Goal: Task Accomplishment & Management: Manage account settings

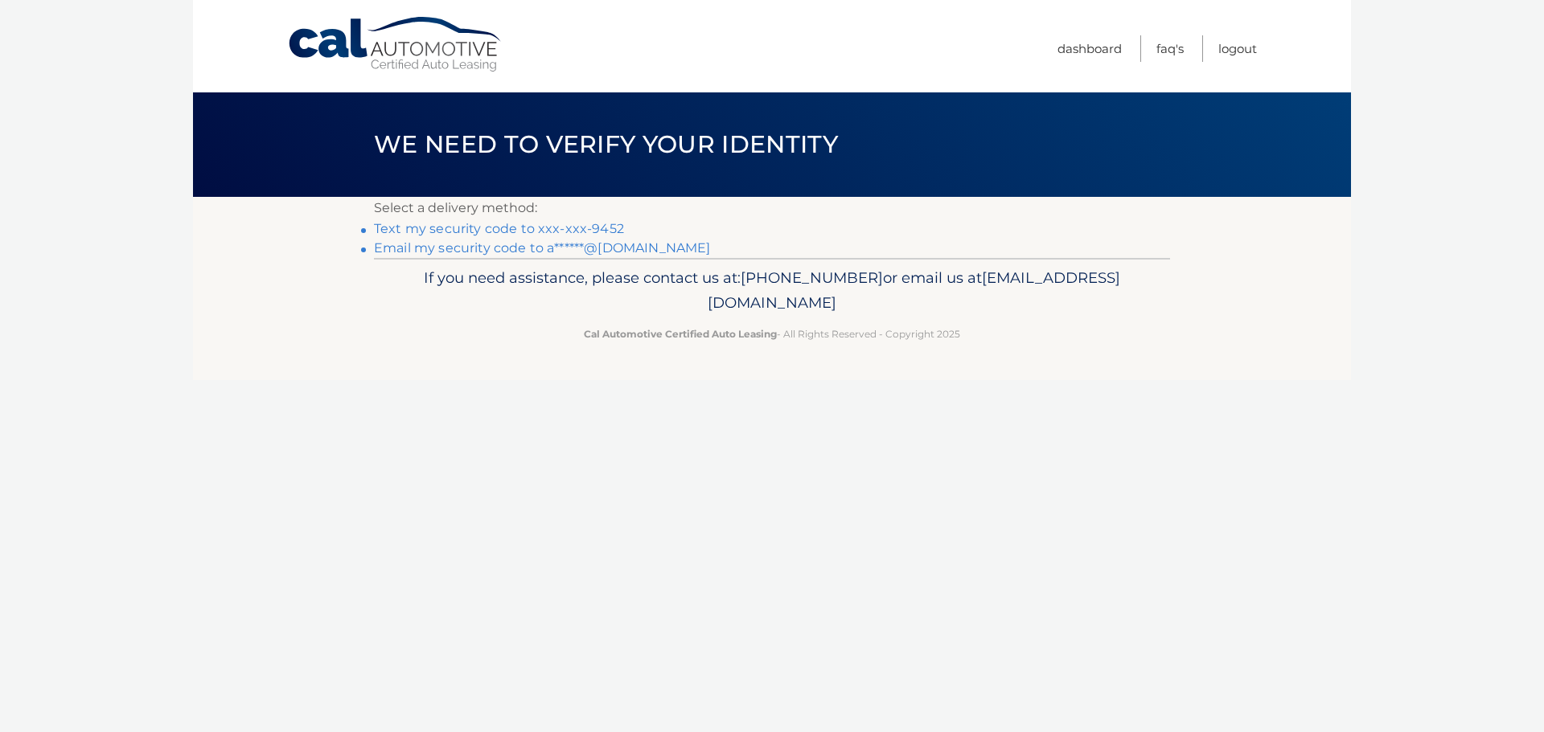
drag, startPoint x: 0, startPoint y: 0, endPoint x: 543, endPoint y: 227, distance: 588.9
click at [543, 227] on link "Text my security code to xxx-xxx-9452" at bounding box center [499, 228] width 250 height 15
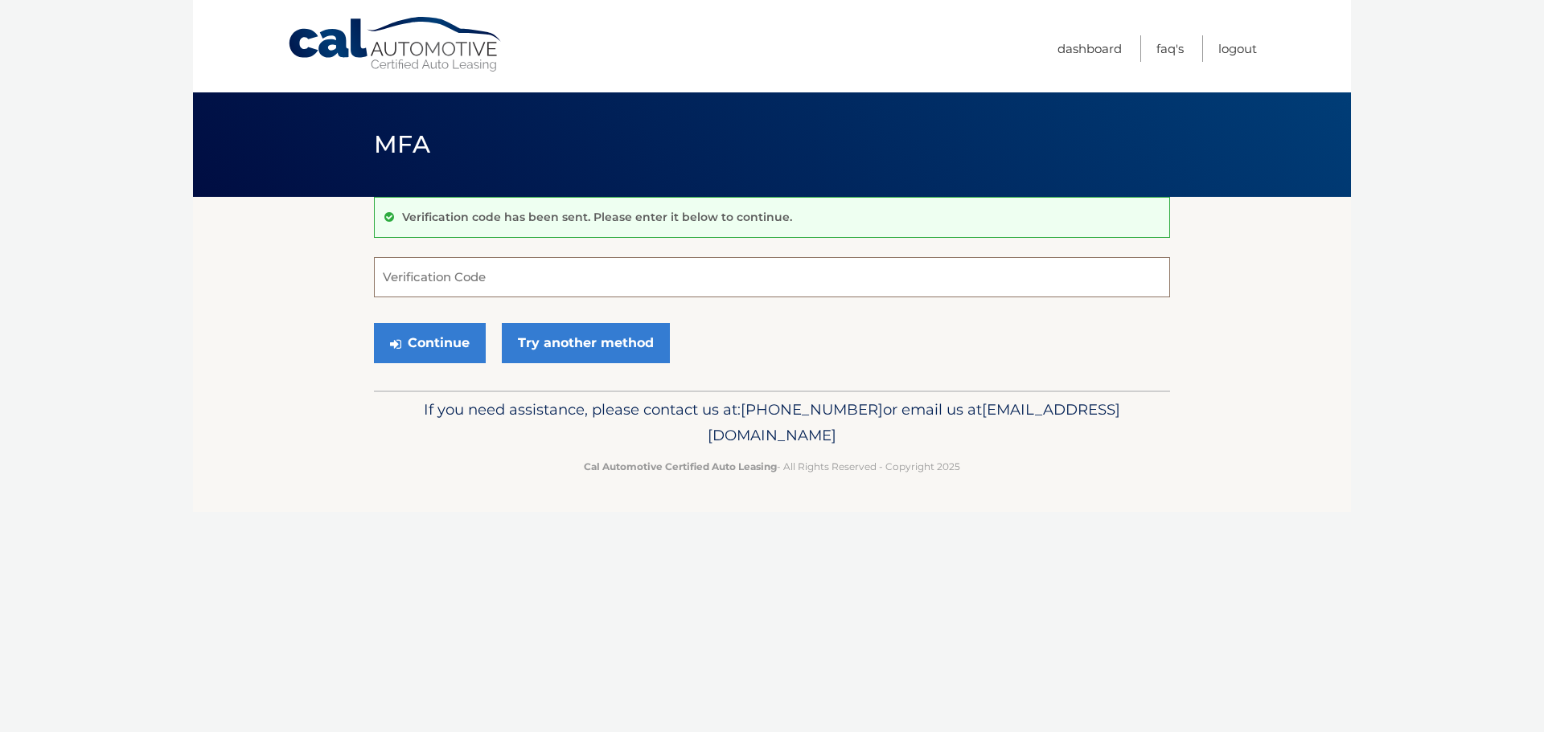
click at [546, 272] on input "Verification Code" at bounding box center [772, 277] width 796 height 40
type input "295264"
click at [435, 348] on button "Continue" at bounding box center [430, 343] width 112 height 40
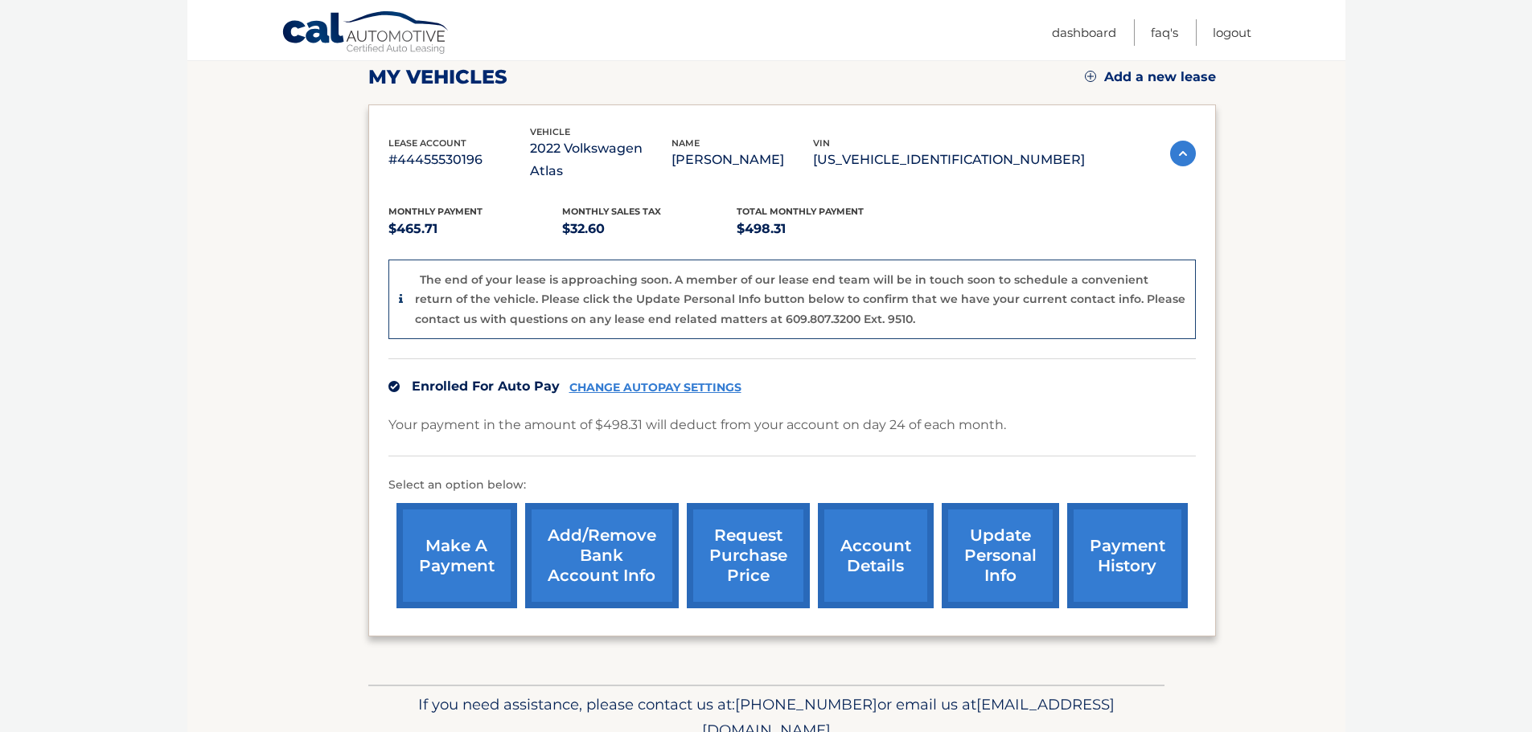
scroll to position [200, 0]
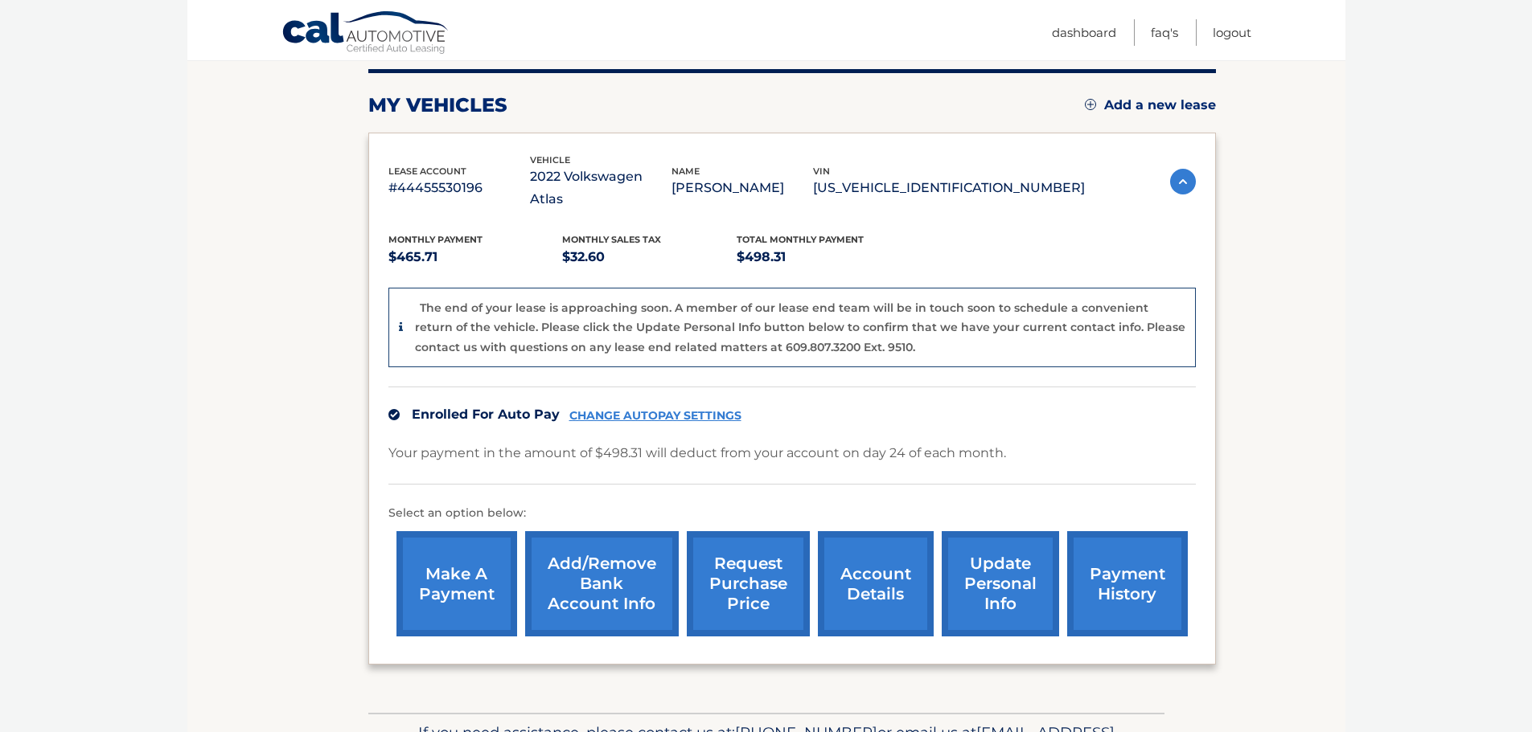
click at [844, 568] on link "account details" at bounding box center [876, 583] width 116 height 105
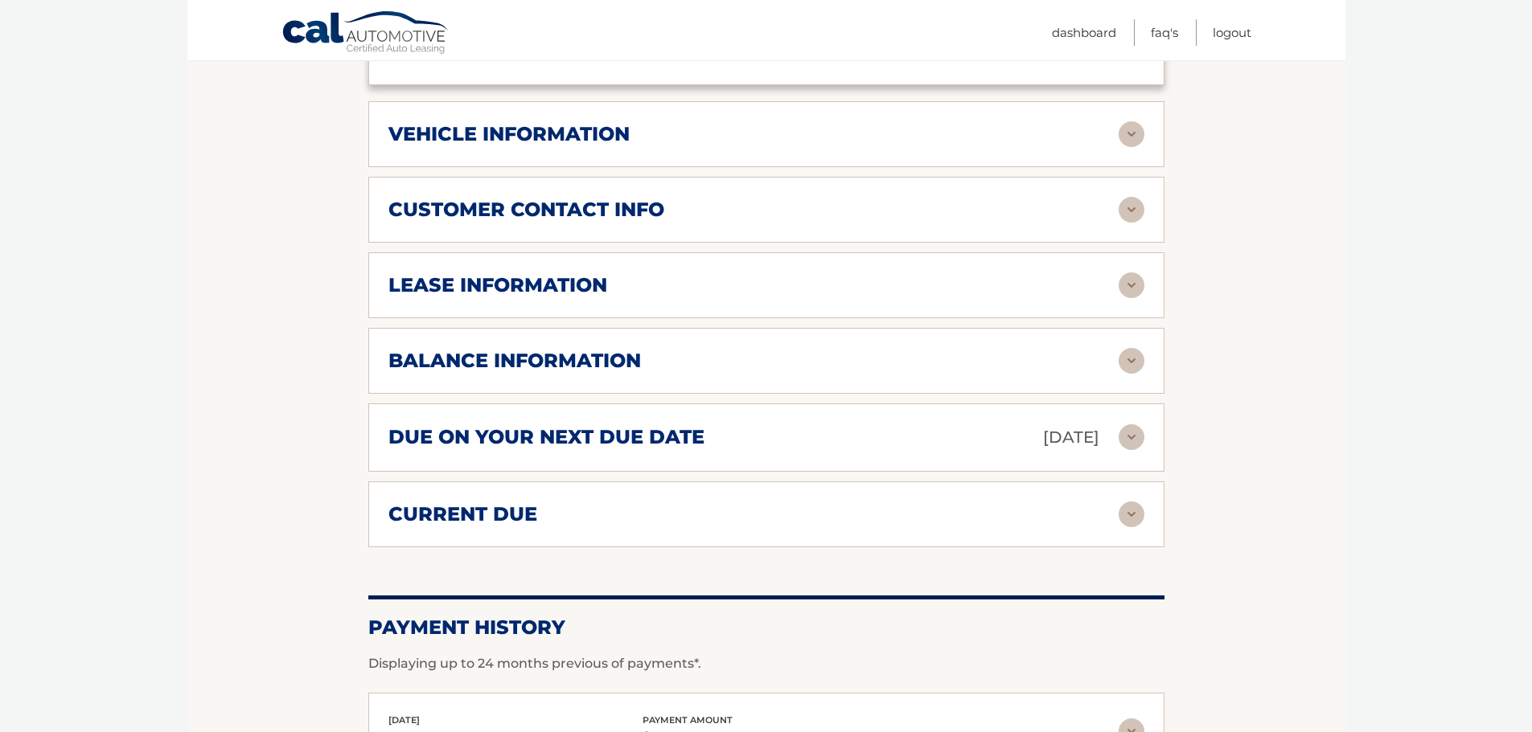
scroll to position [724, 0]
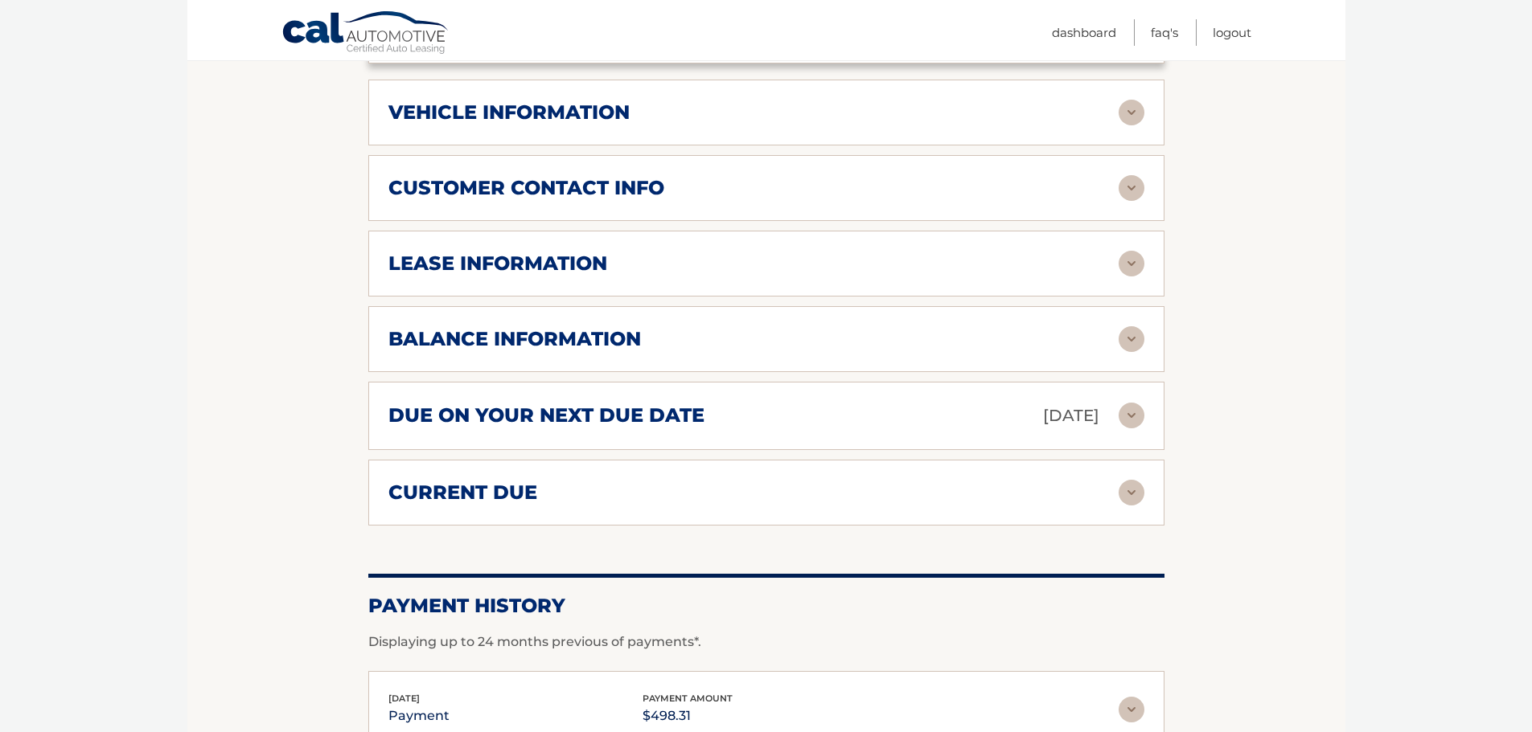
click at [523, 231] on div "lease information Contract Start Date Jul 24, 2022 Term 39 Maturity Date Oct 24…" at bounding box center [766, 264] width 796 height 66
click at [516, 252] on h2 "lease information" at bounding box center [497, 264] width 219 height 24
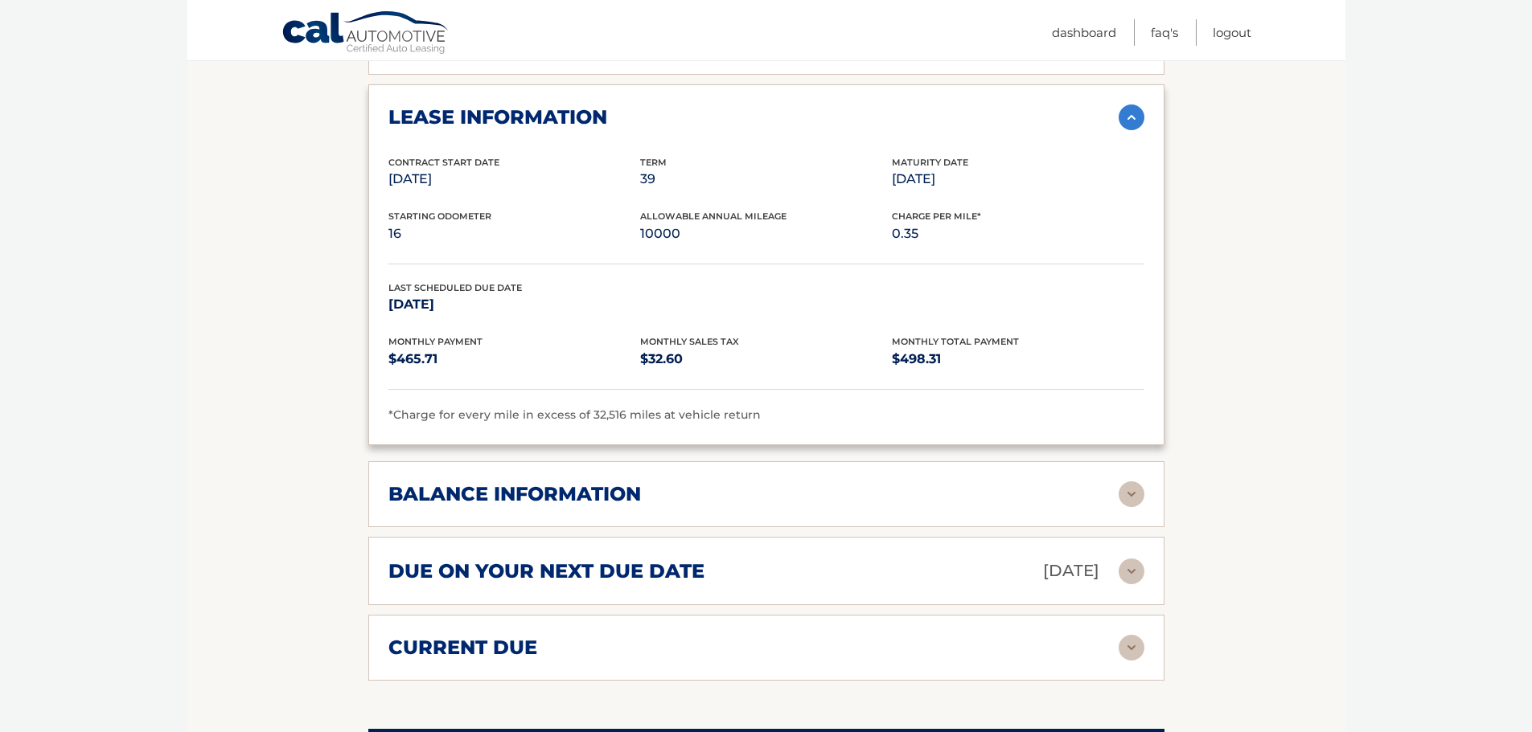
scroll to position [884, 0]
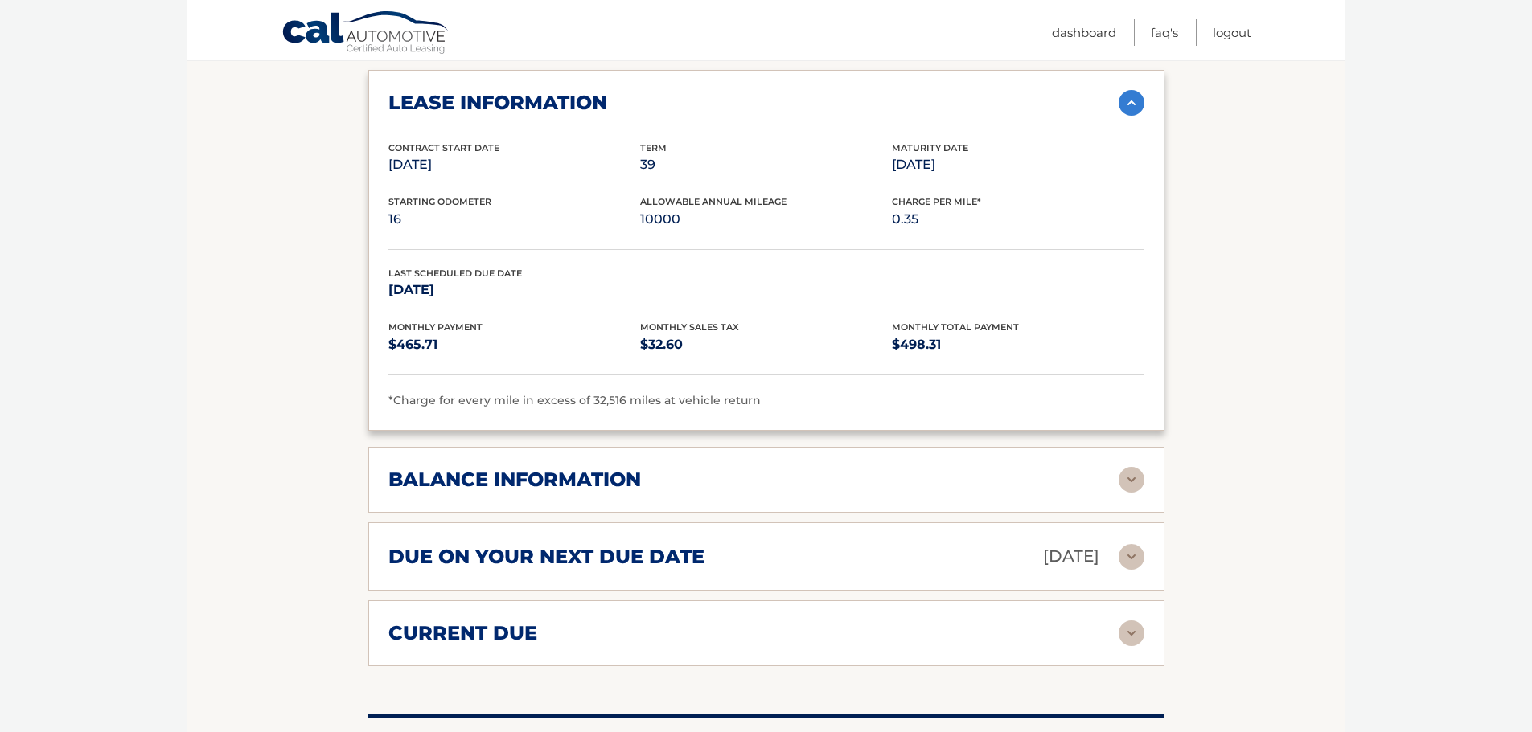
click at [432, 468] on h2 "balance information" at bounding box center [514, 480] width 252 height 24
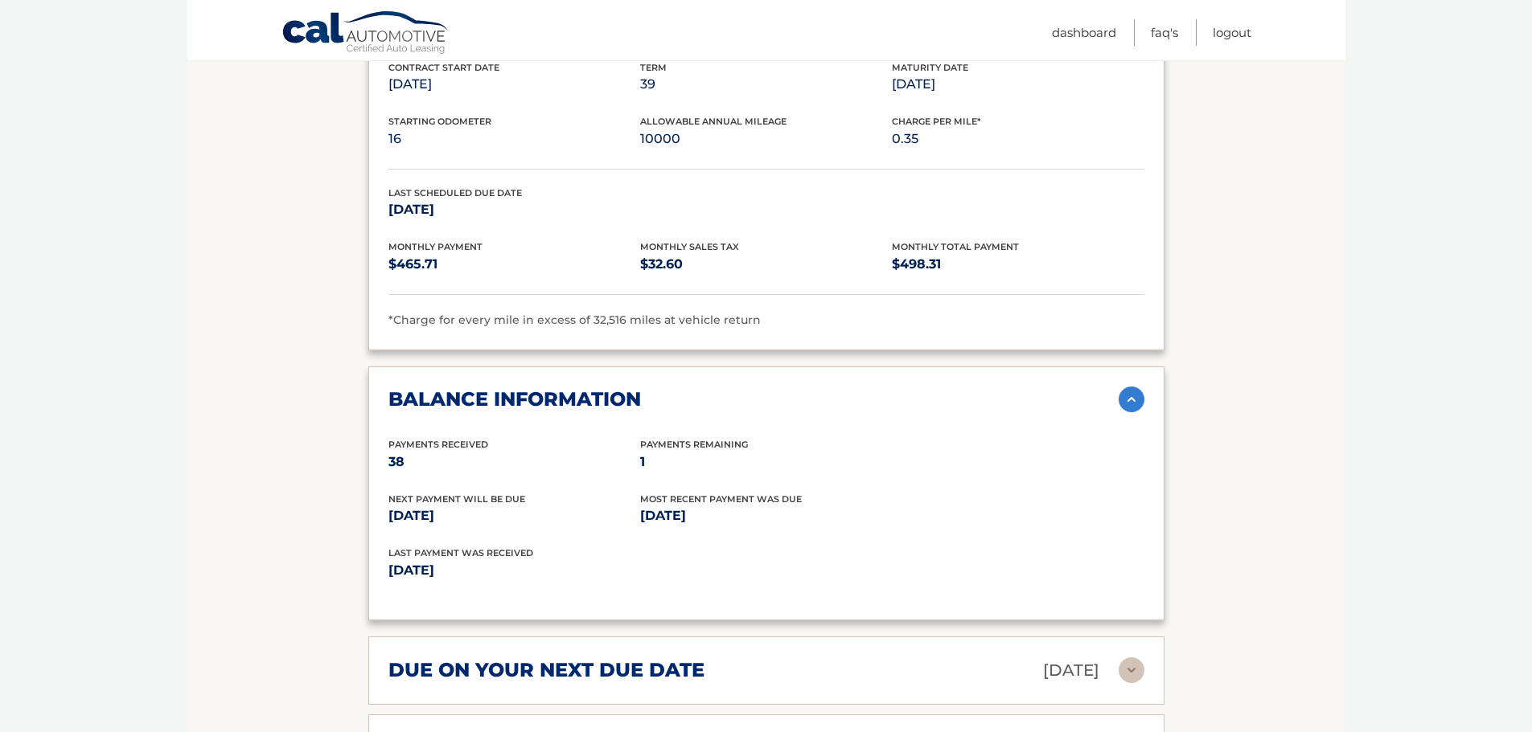
scroll to position [1045, 0]
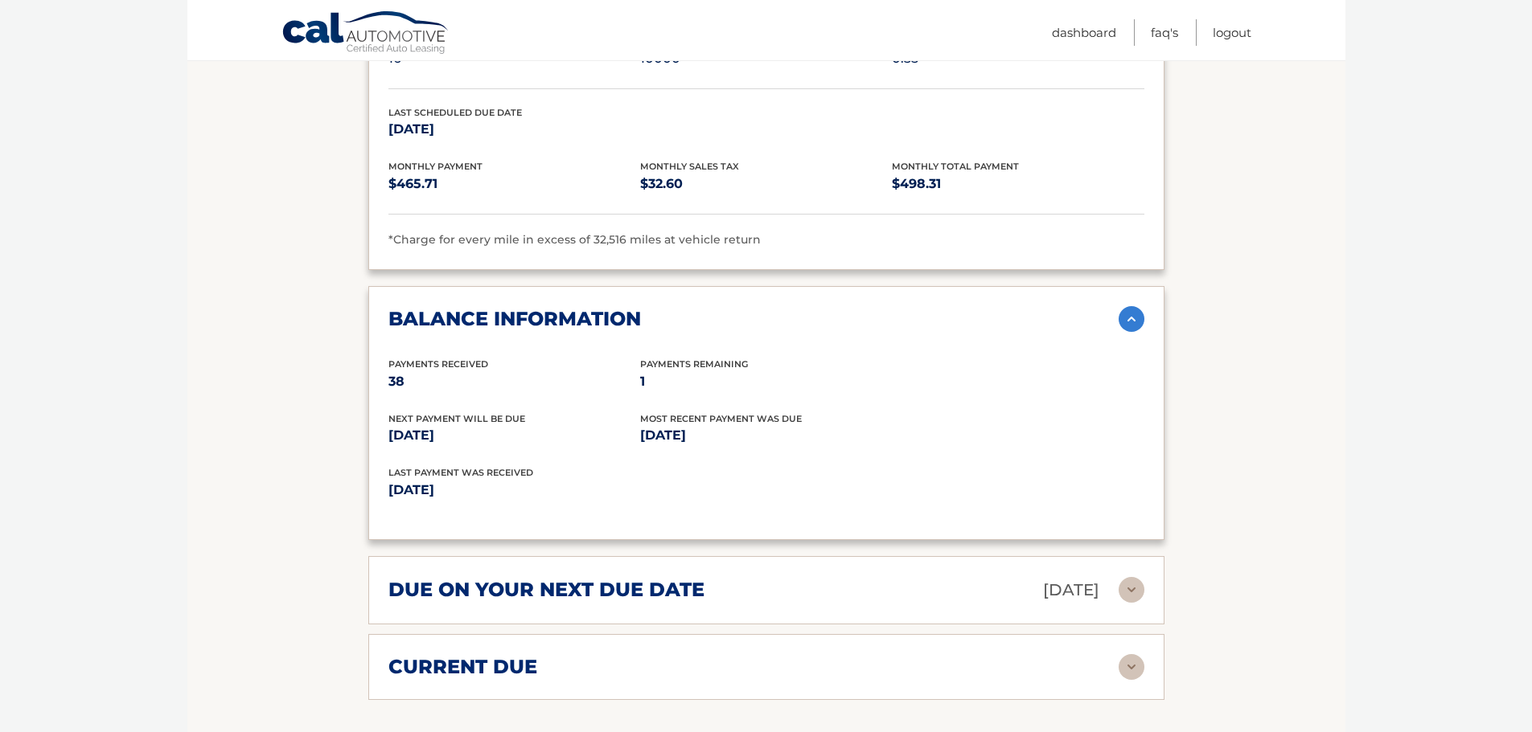
click at [476, 578] on h2 "due on your next due date" at bounding box center [546, 590] width 316 height 24
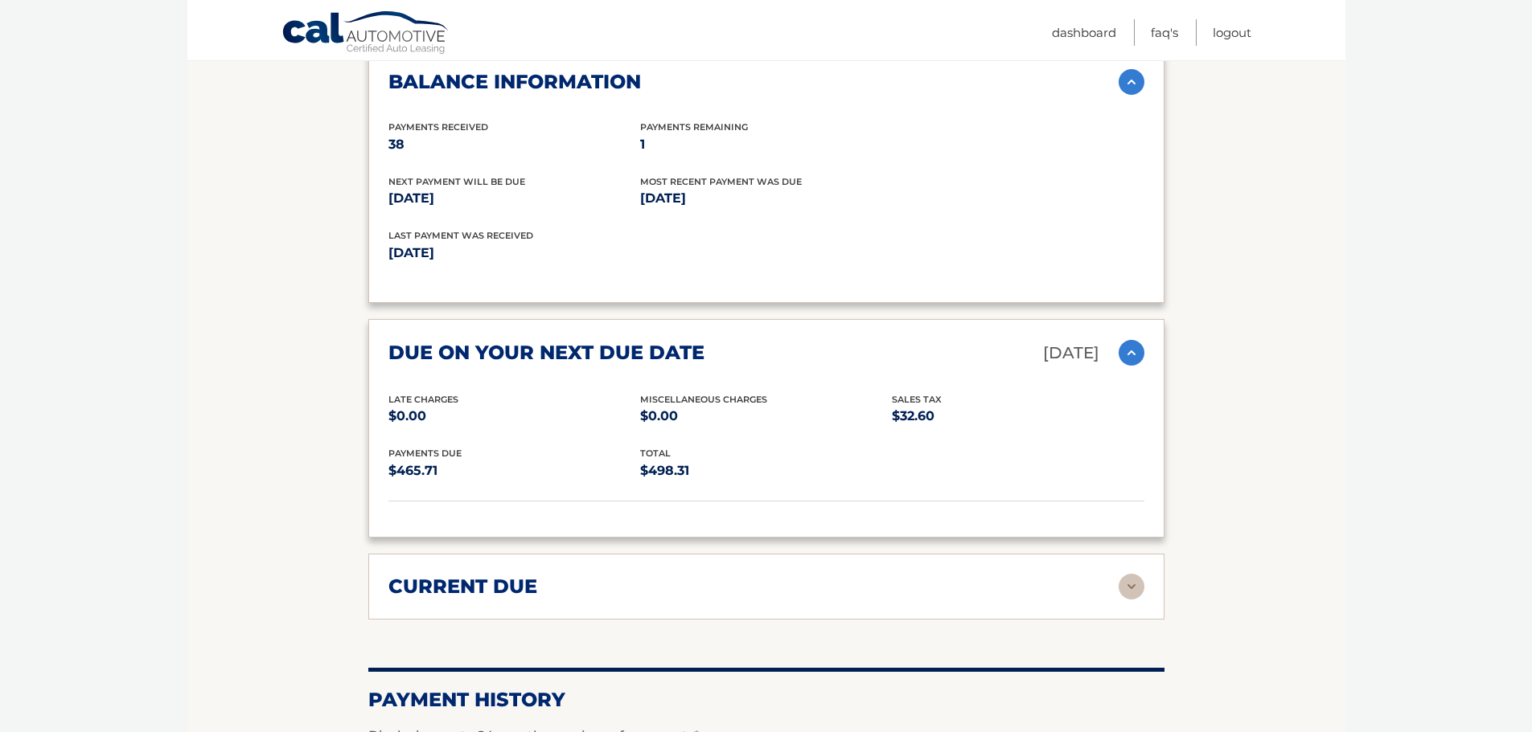
scroll to position [1286, 0]
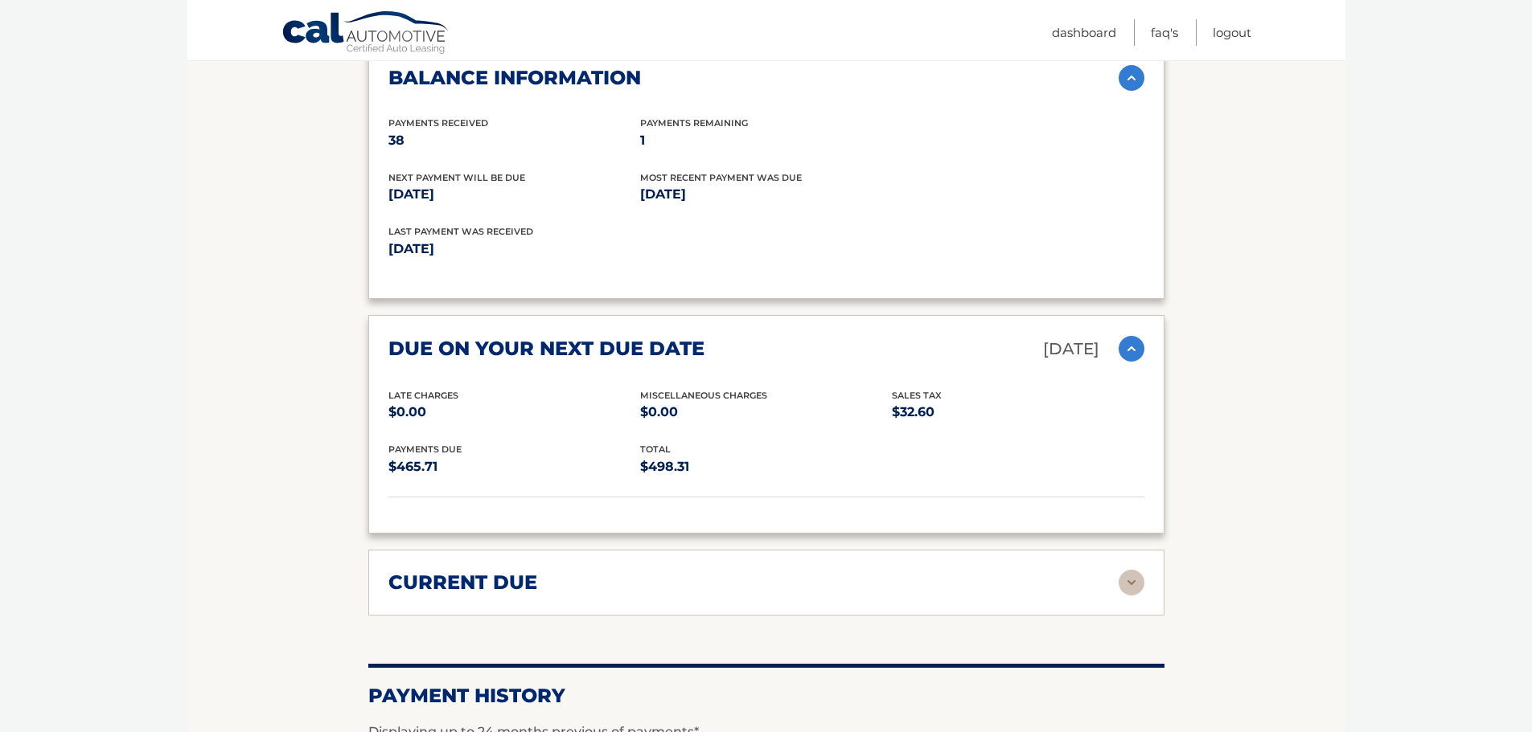
click at [396, 571] on h2 "current due" at bounding box center [462, 583] width 149 height 24
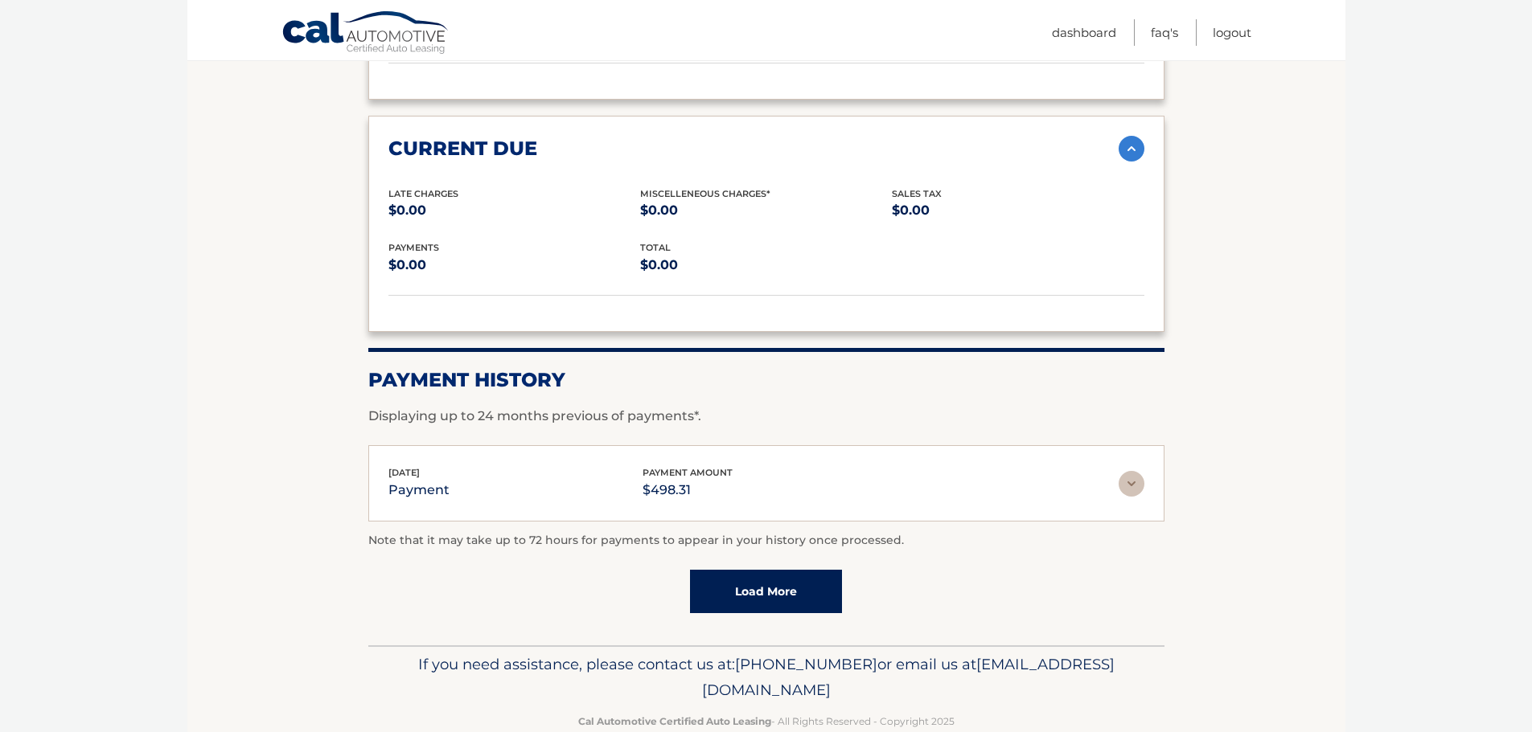
scroll to position [1733, 0]
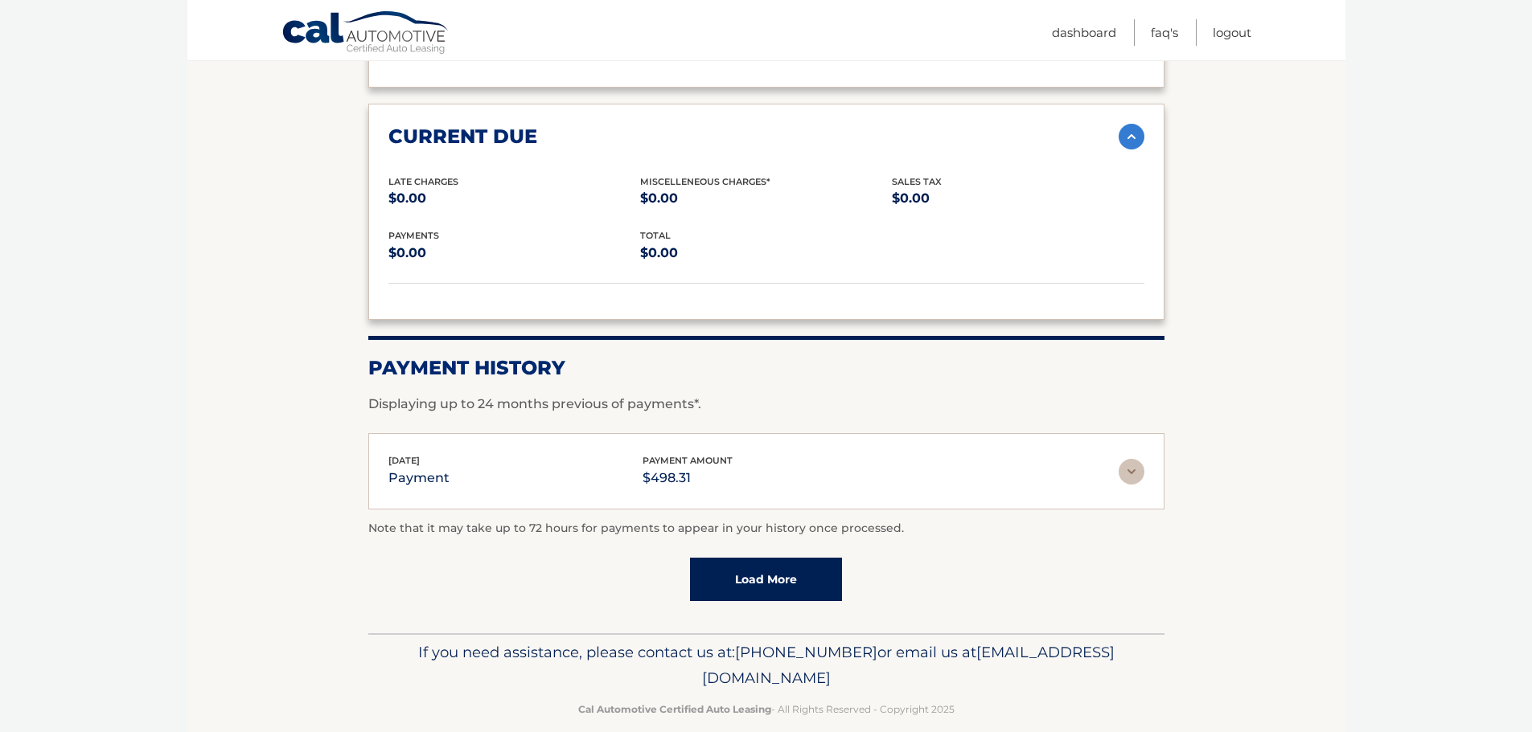
click at [710, 558] on link "Load More" at bounding box center [766, 579] width 152 height 43
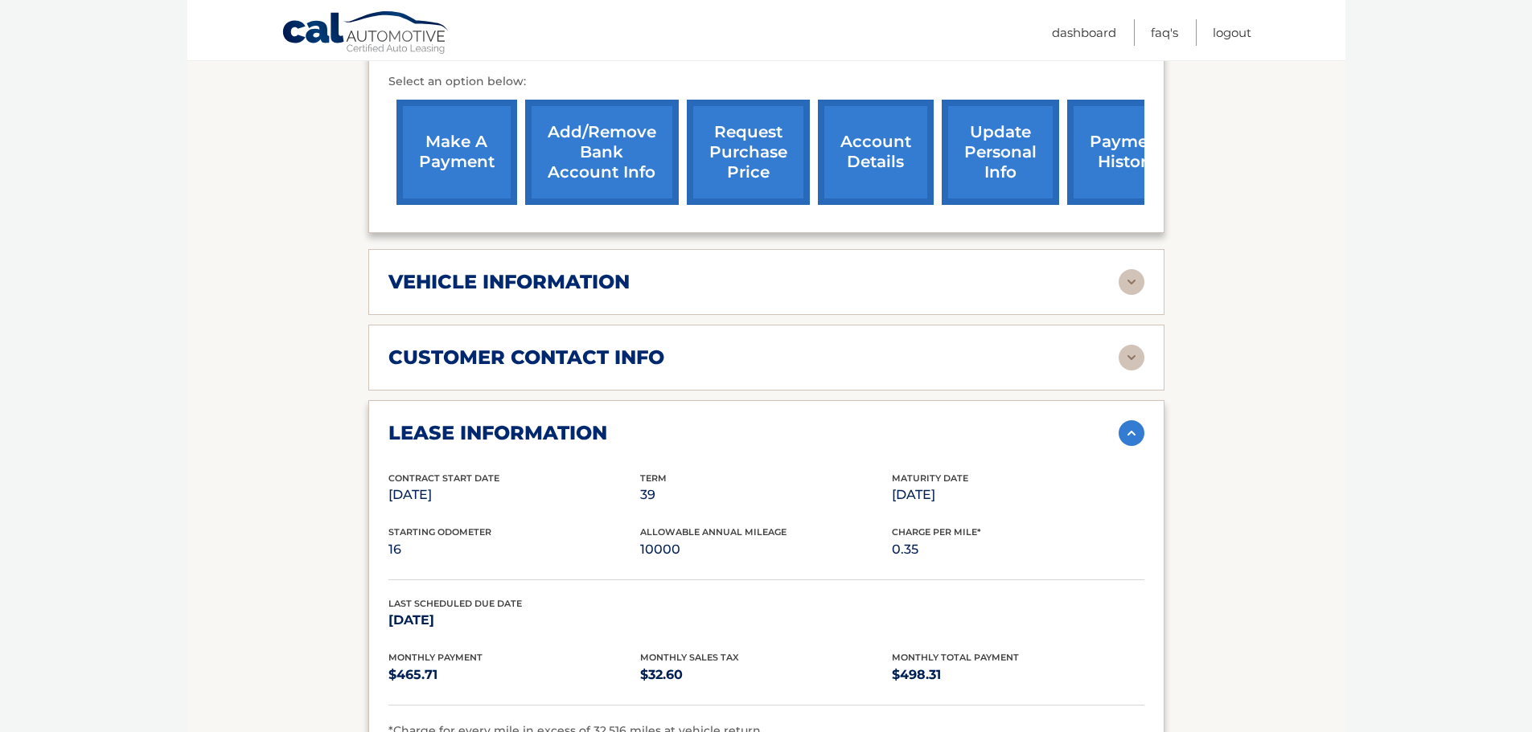
scroll to position [527, 0]
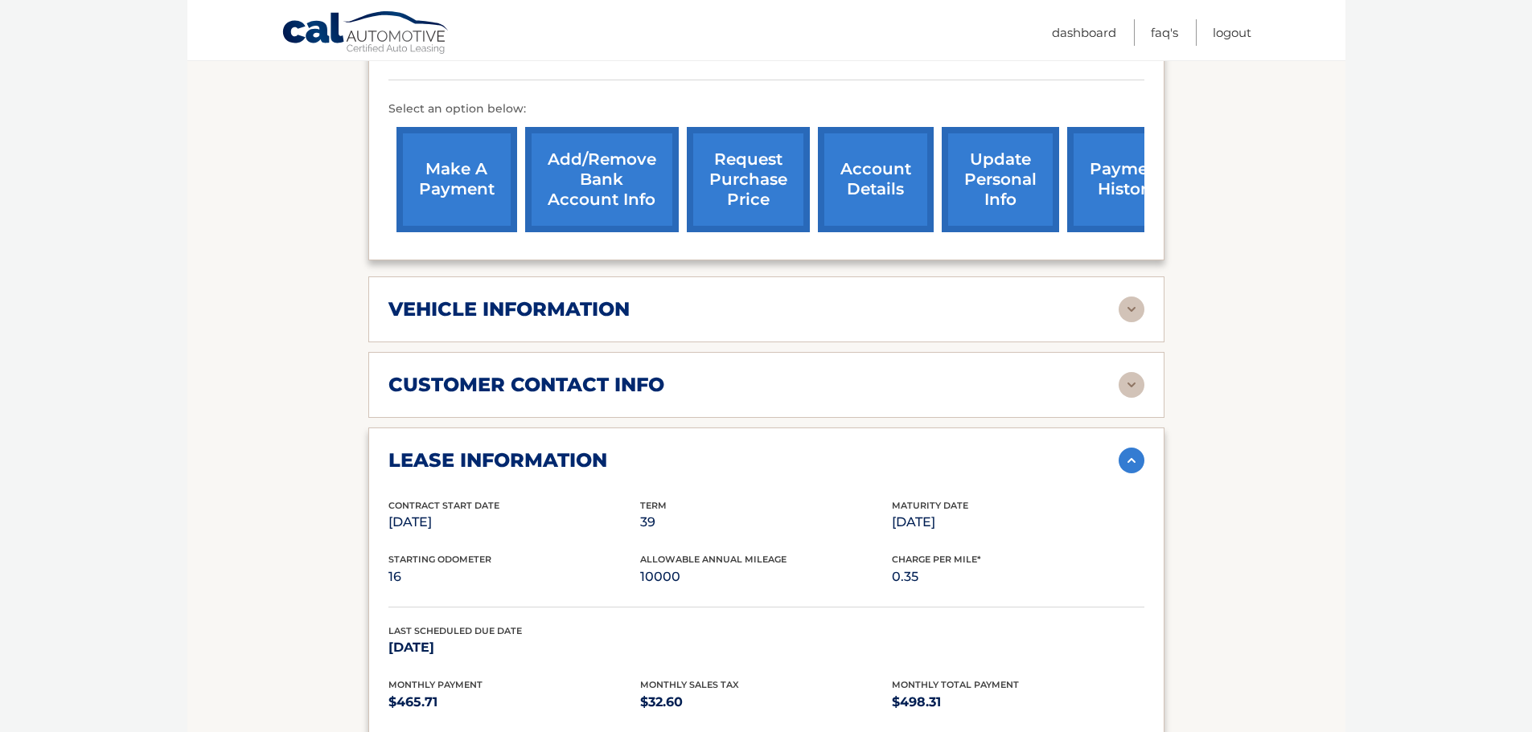
click at [434, 373] on h2 "customer contact info" at bounding box center [526, 385] width 276 height 24
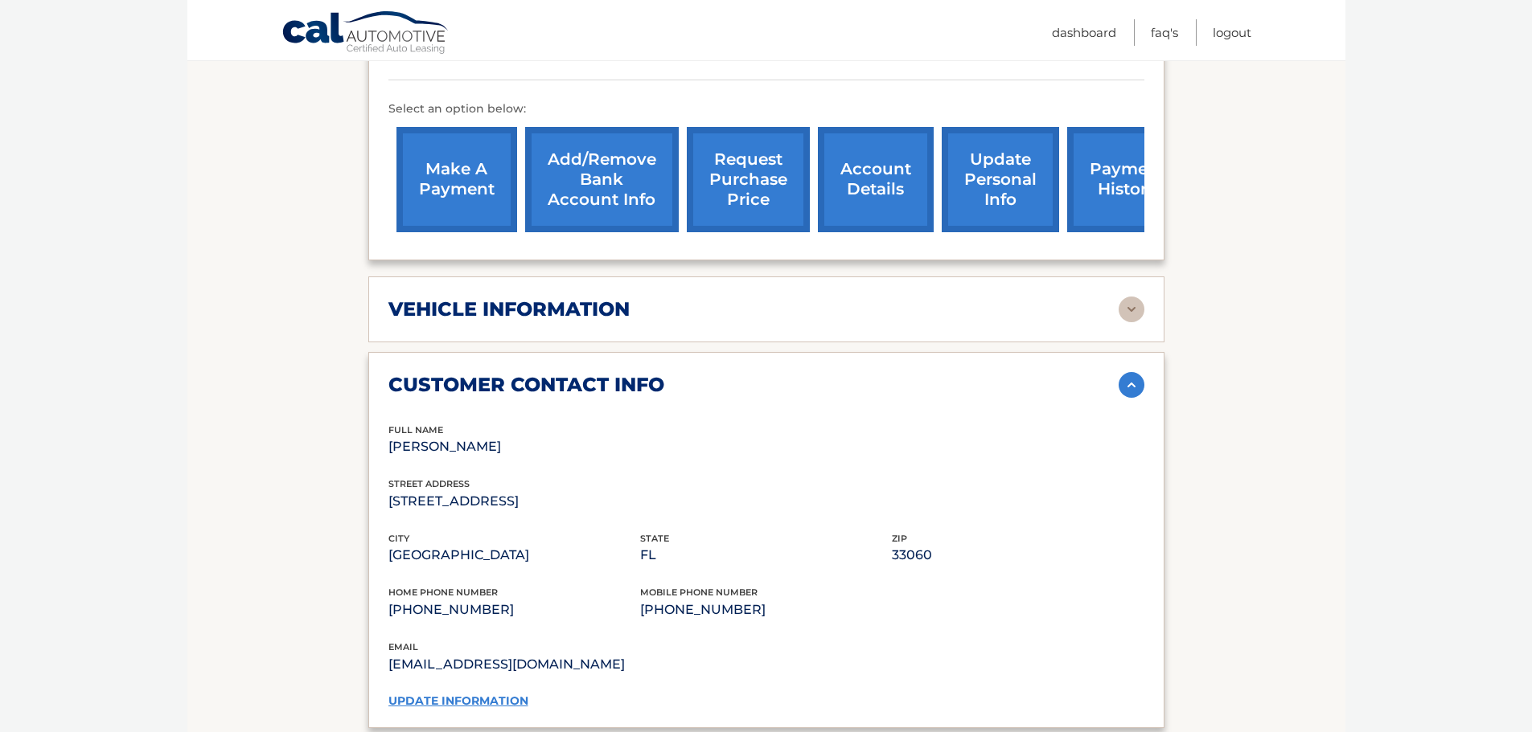
click at [430, 297] on h2 "vehicle information" at bounding box center [508, 309] width 241 height 24
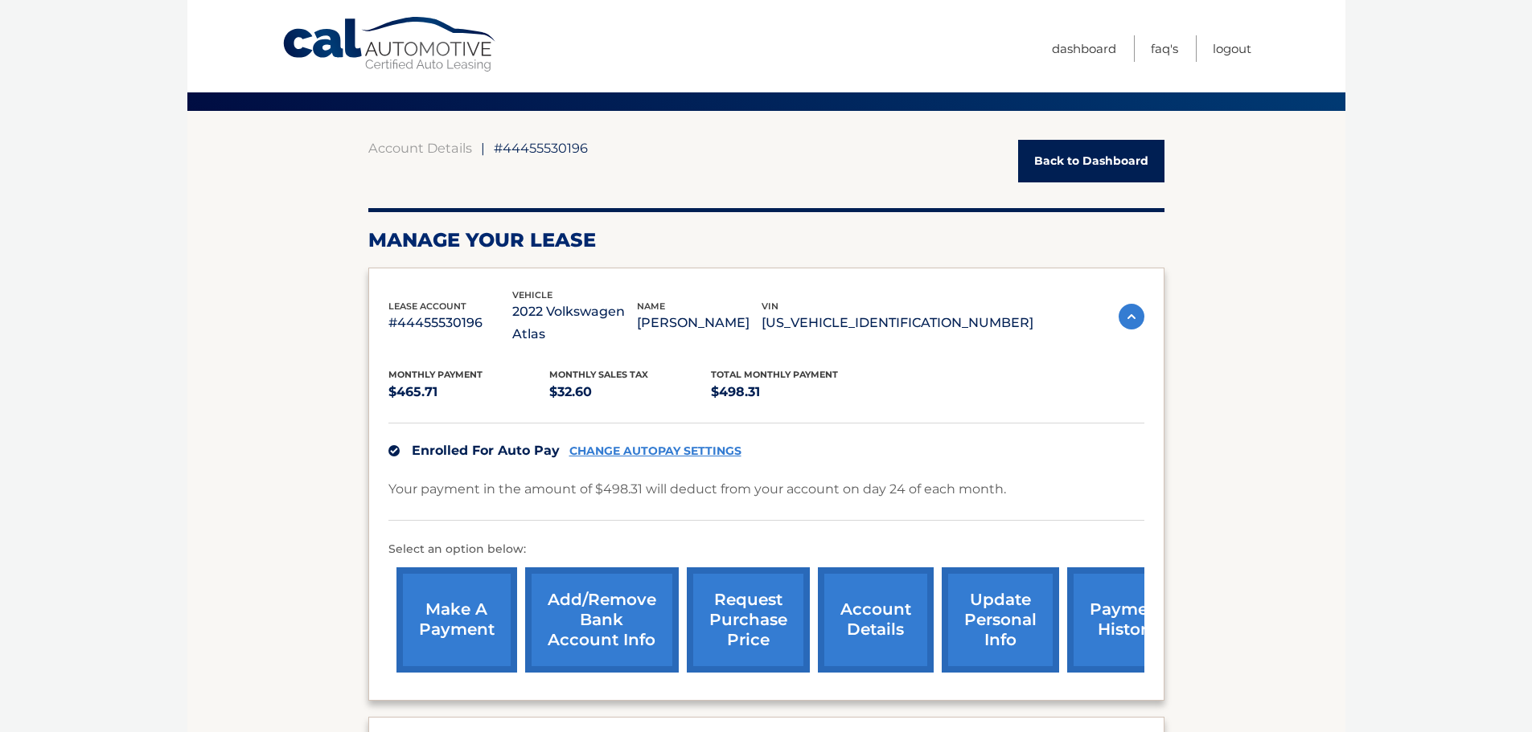
scroll to position [125, 0]
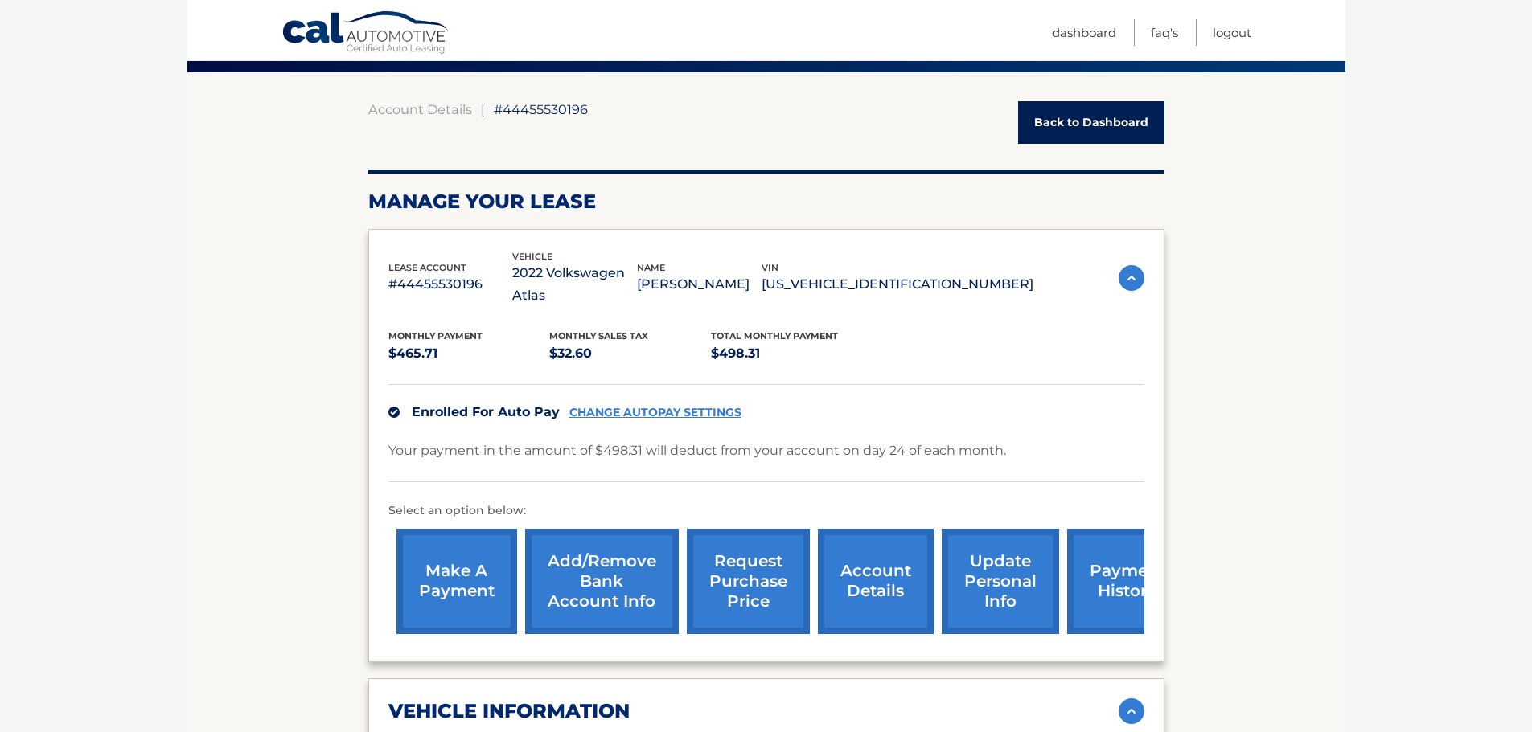
click at [745, 554] on link "request purchase price" at bounding box center [748, 581] width 123 height 105
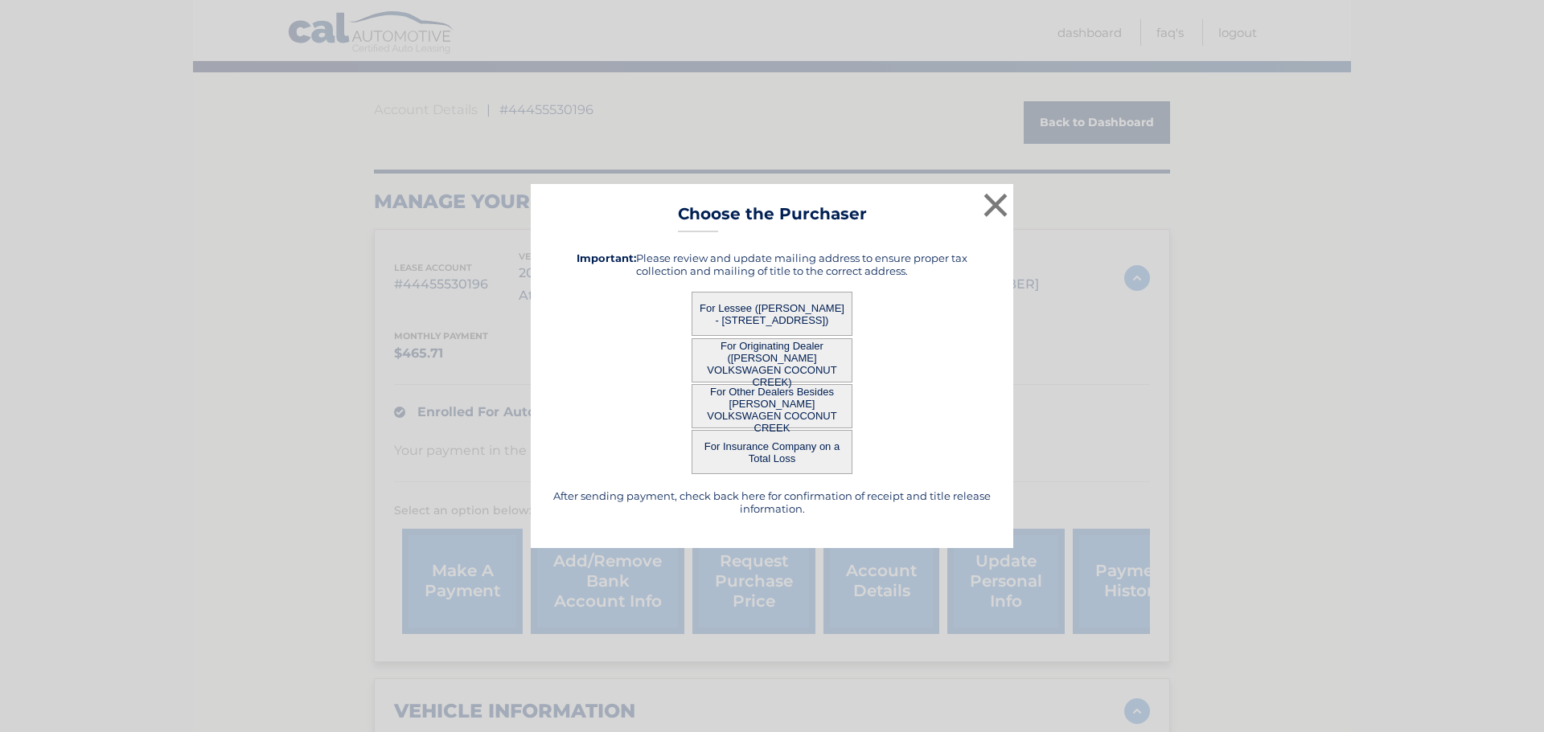
click at [755, 411] on button "For Other Dealers Besides [PERSON_NAME] VOLKSWAGEN COCONUT CREEK" at bounding box center [771, 406] width 161 height 44
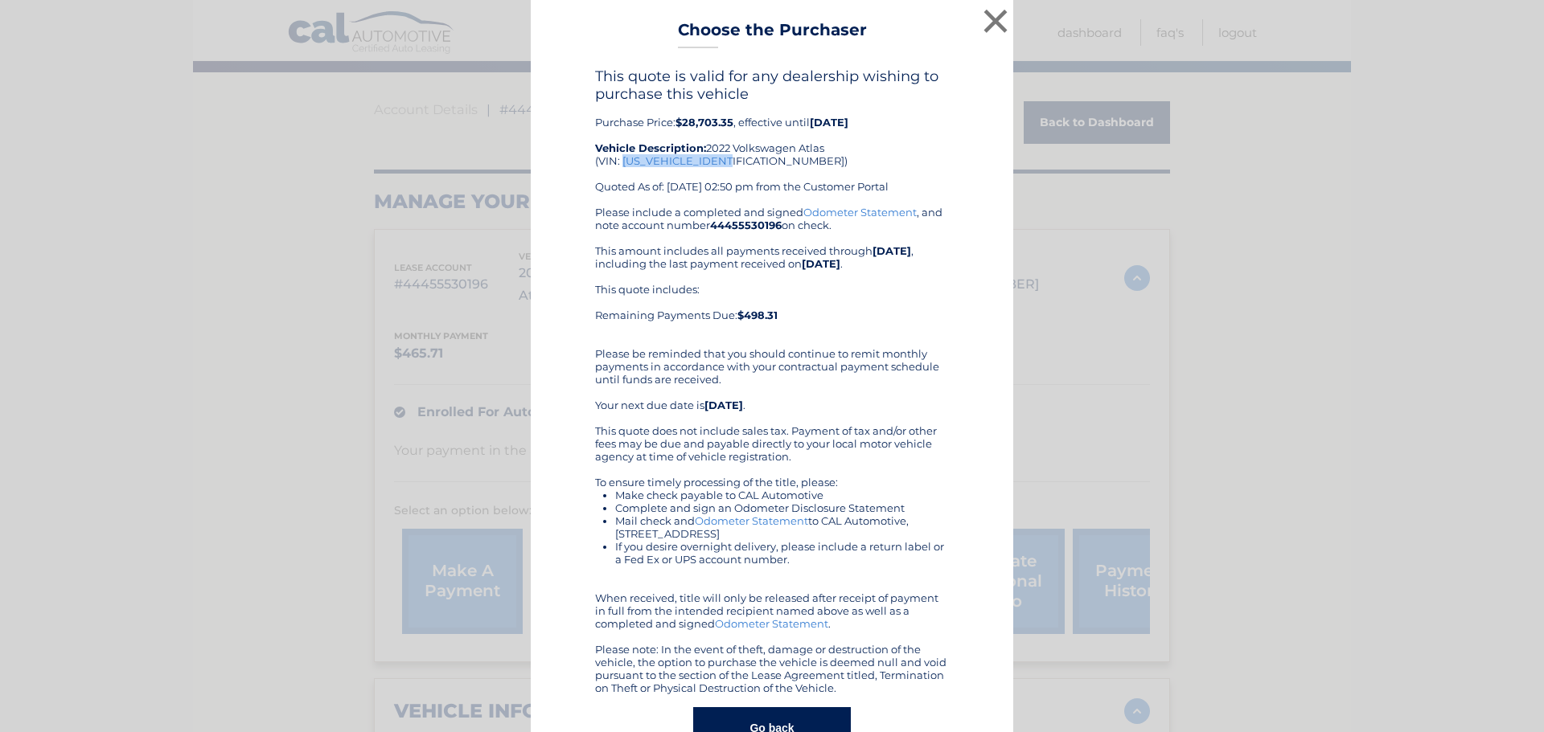
drag, startPoint x: 616, startPoint y: 164, endPoint x: 725, endPoint y: 163, distance: 109.3
click at [725, 163] on div "This quote is valid for any dealership wishing to purchase this vehicle Purchas…" at bounding box center [772, 137] width 354 height 138
copy div "[US_VEHICLE_IDENTIFICATION_NUMBER]"
click at [992, 25] on button "×" at bounding box center [995, 21] width 32 height 32
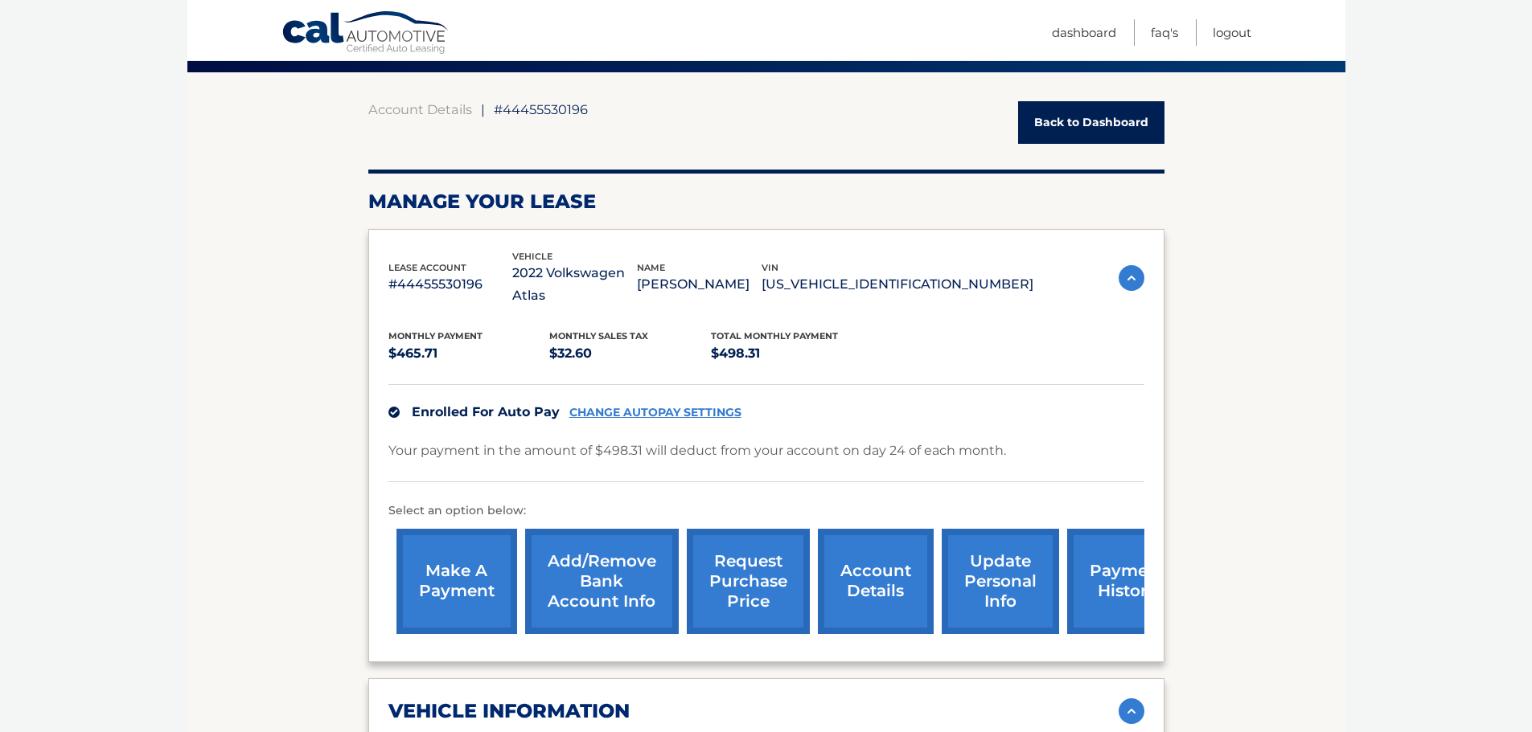
drag, startPoint x: 1007, startPoint y: 275, endPoint x: 873, endPoint y: 273, distance: 134.3
click at [873, 273] on p "[US_VEHICLE_IDENTIFICATION_NUMBER]" at bounding box center [897, 284] width 272 height 23
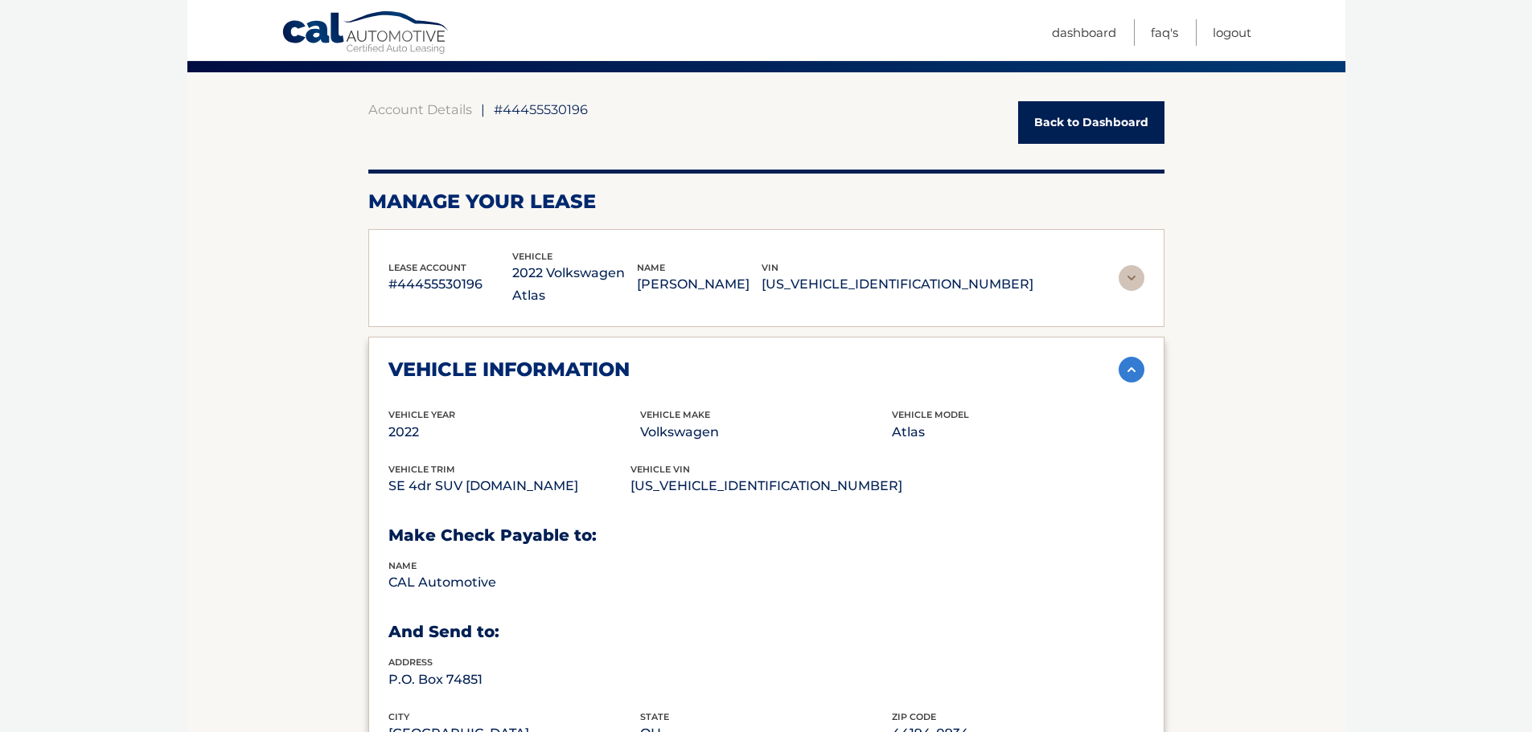
copy p "[US_VEHICLE_IDENTIFICATION_NUMBER]"
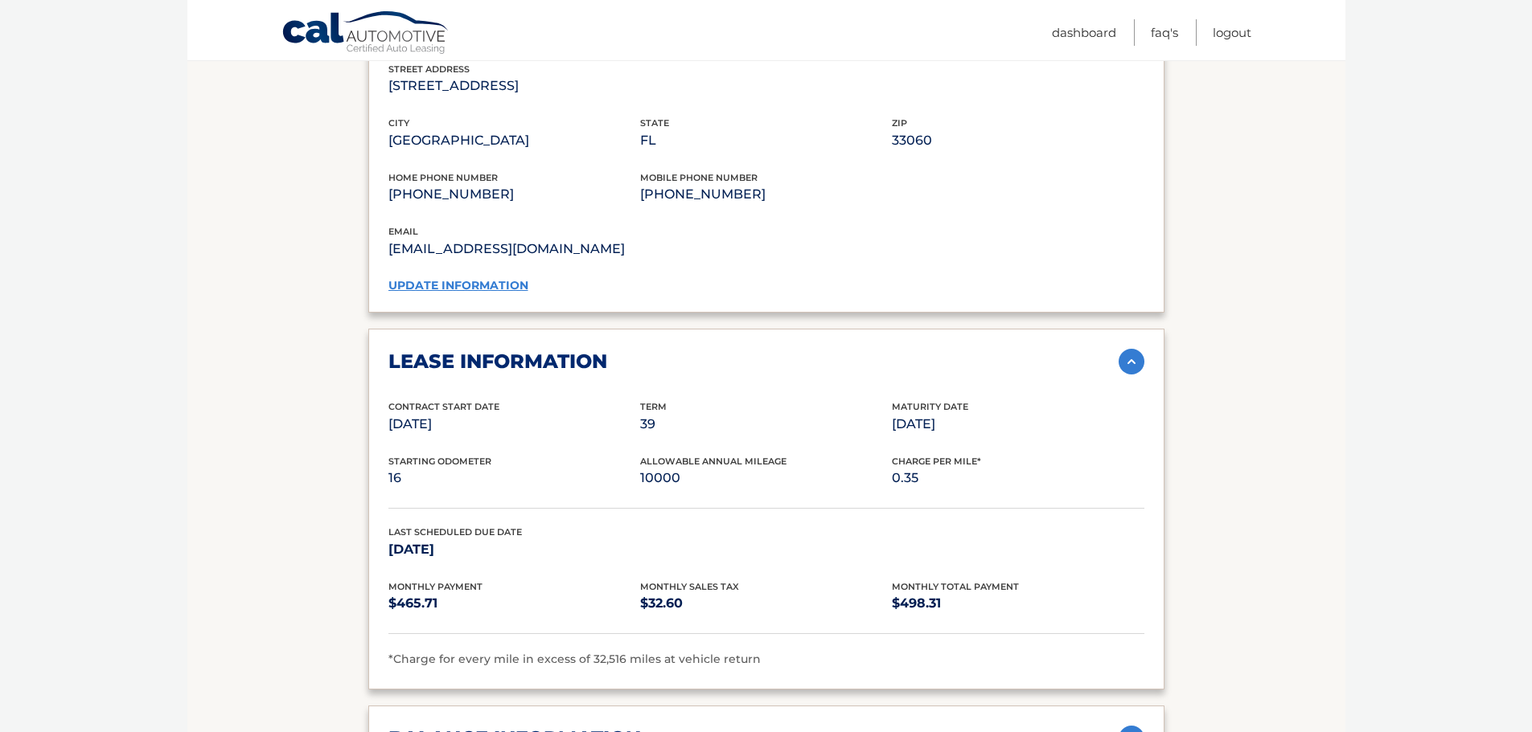
scroll to position [1009, 0]
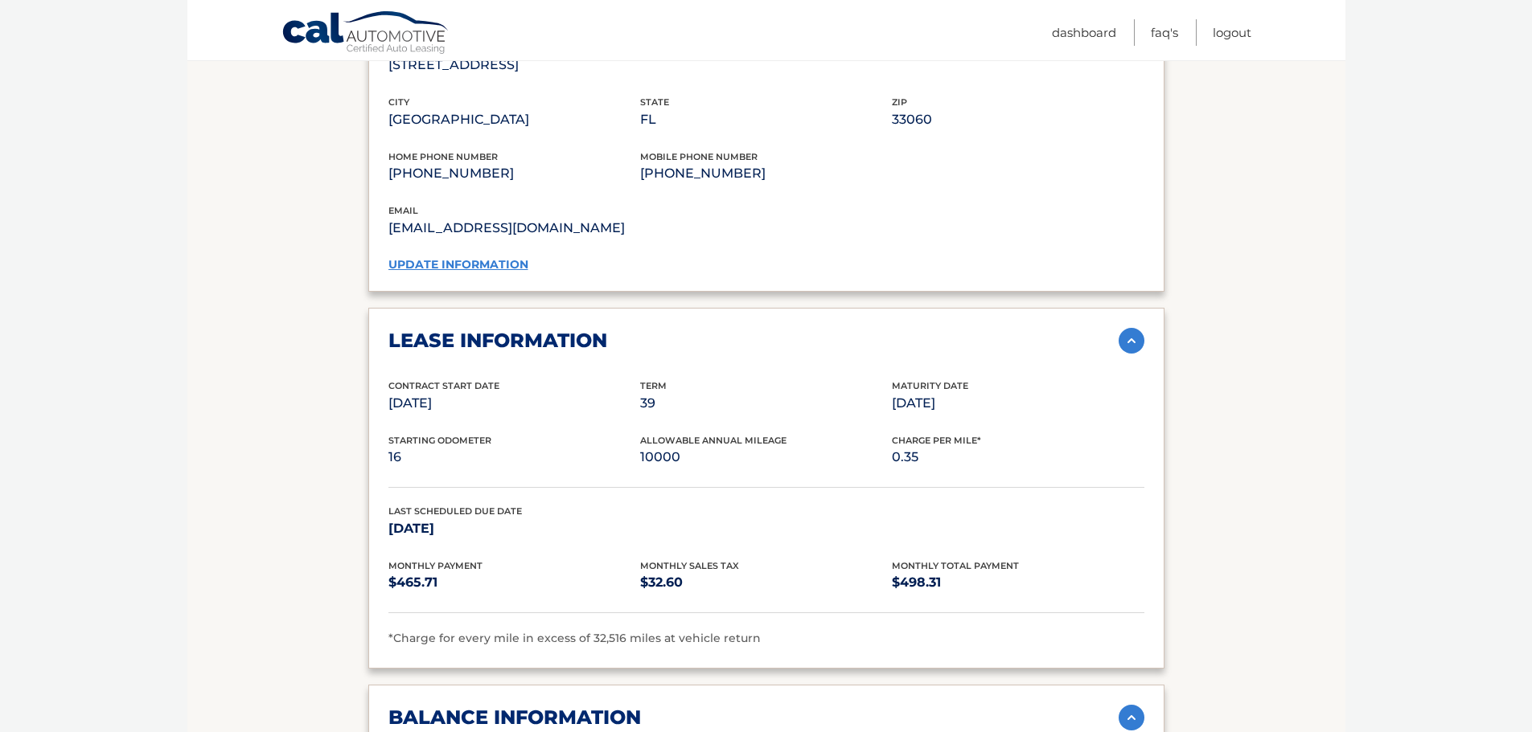
click at [306, 473] on section "Account Details | #44455530196 Back to Dashboard Manage Your Lease lease accoun…" at bounding box center [766, 668] width 1158 height 2960
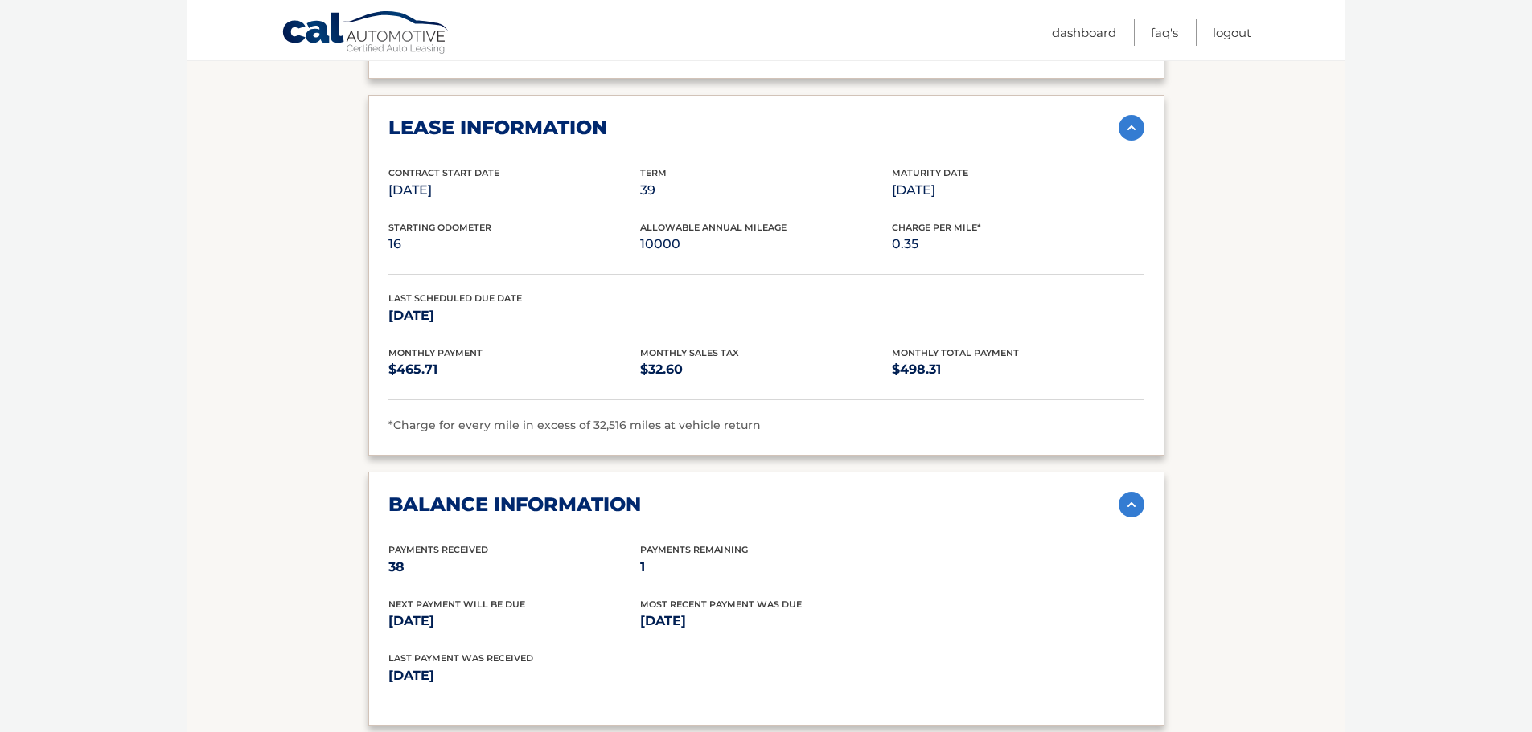
scroll to position [1250, 0]
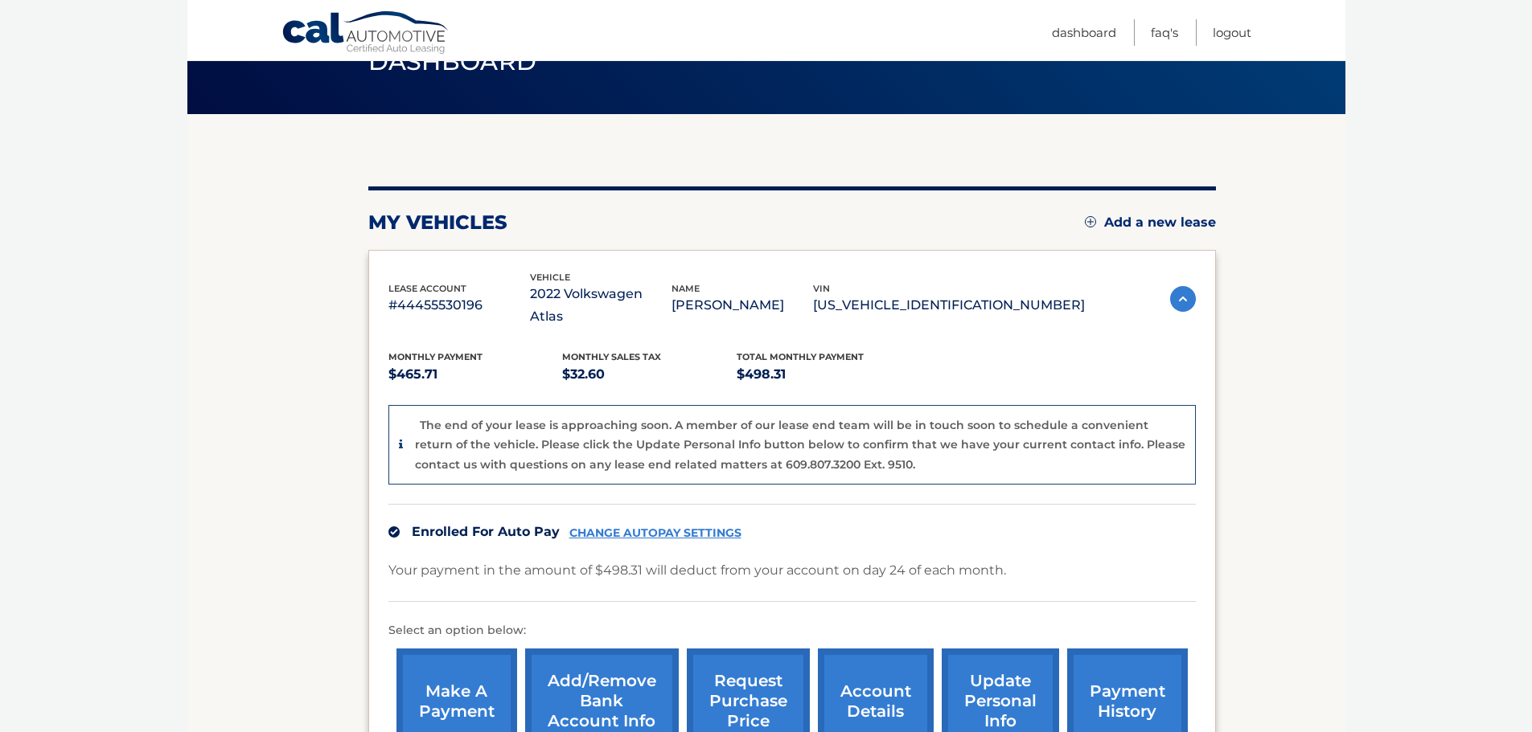
scroll to position [281, 0]
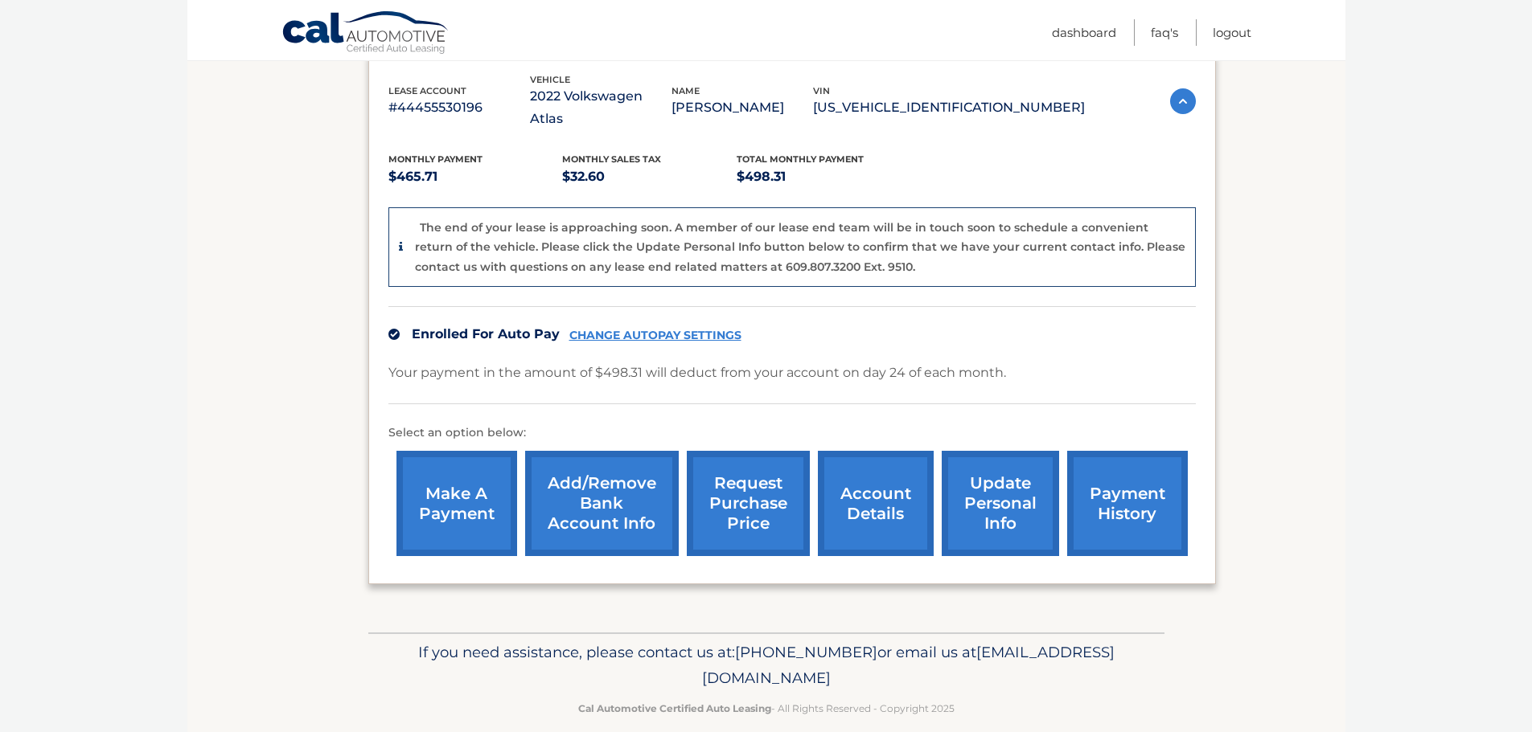
click at [741, 482] on link "request purchase price" at bounding box center [748, 503] width 123 height 105
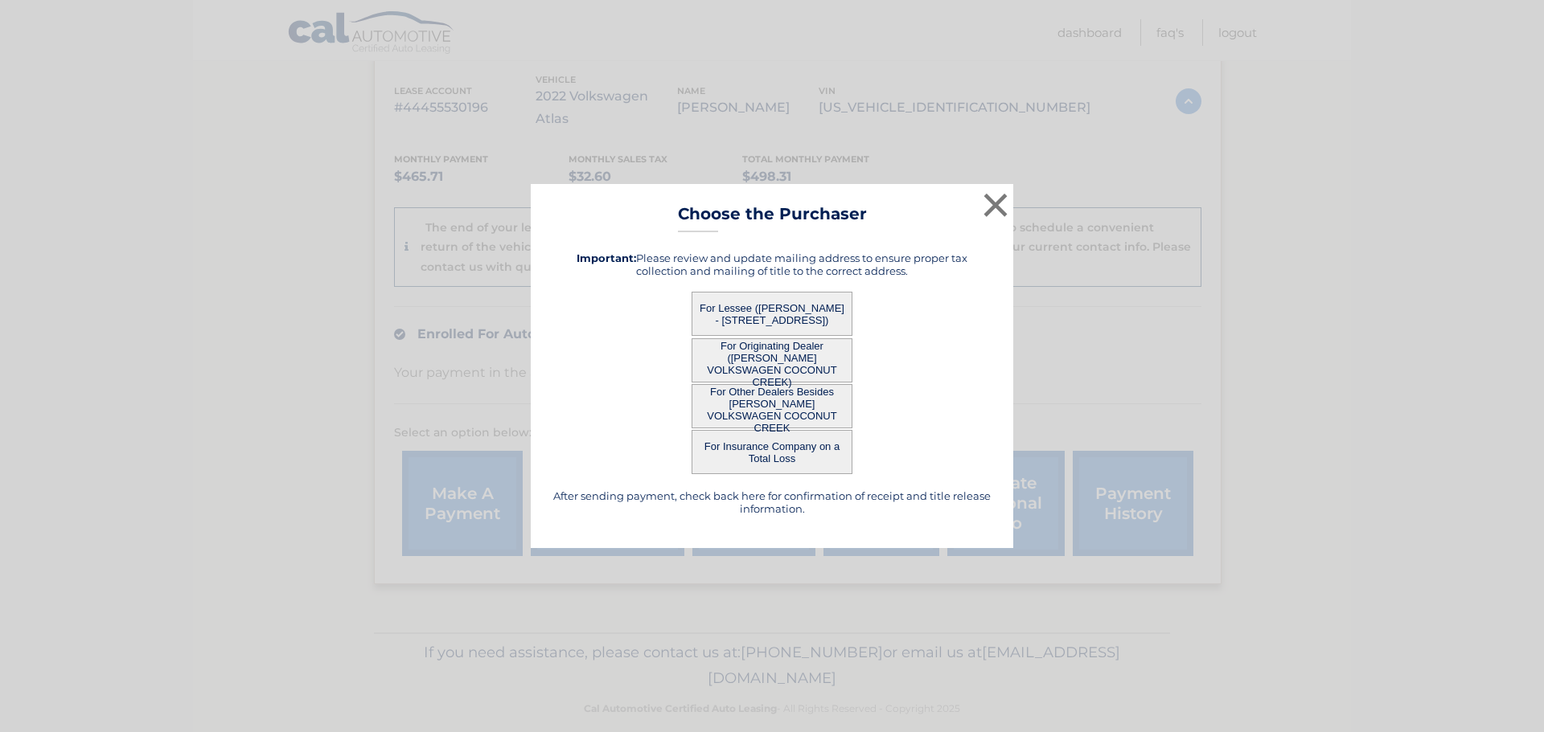
click at [771, 322] on button "For Lessee ([PERSON_NAME] - [STREET_ADDRESS])" at bounding box center [771, 314] width 161 height 44
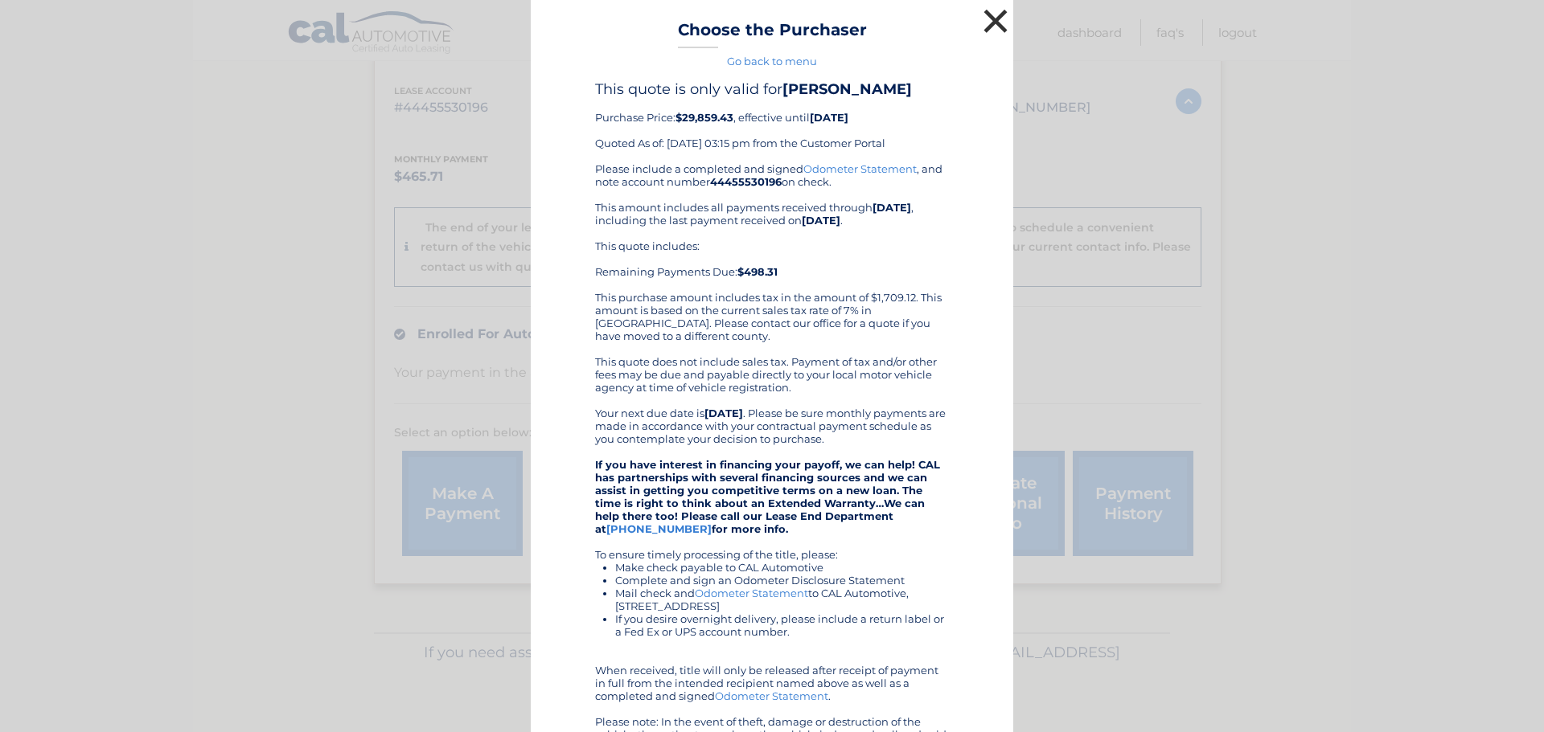
click at [993, 24] on button "×" at bounding box center [995, 21] width 32 height 32
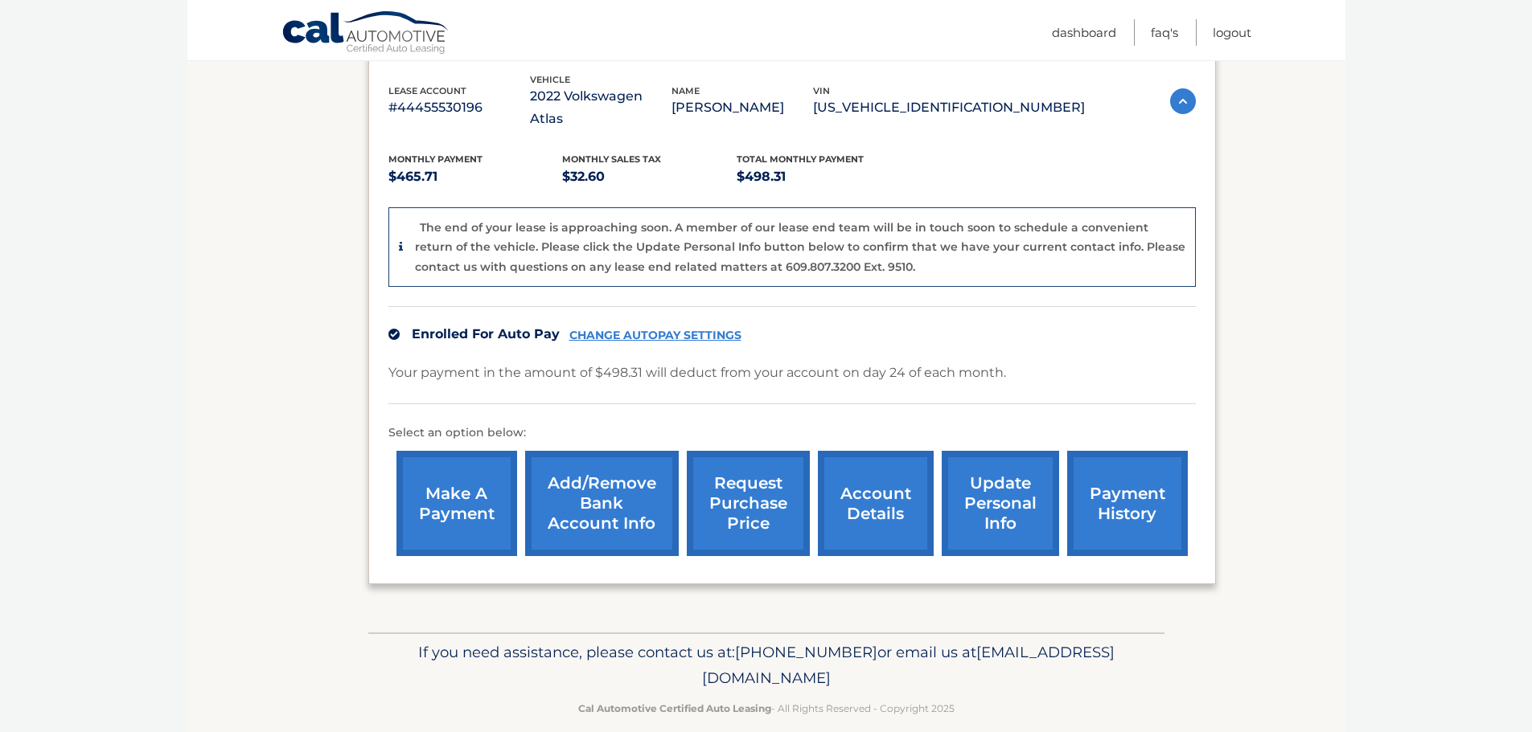
click at [759, 496] on link "request purchase price" at bounding box center [748, 503] width 123 height 105
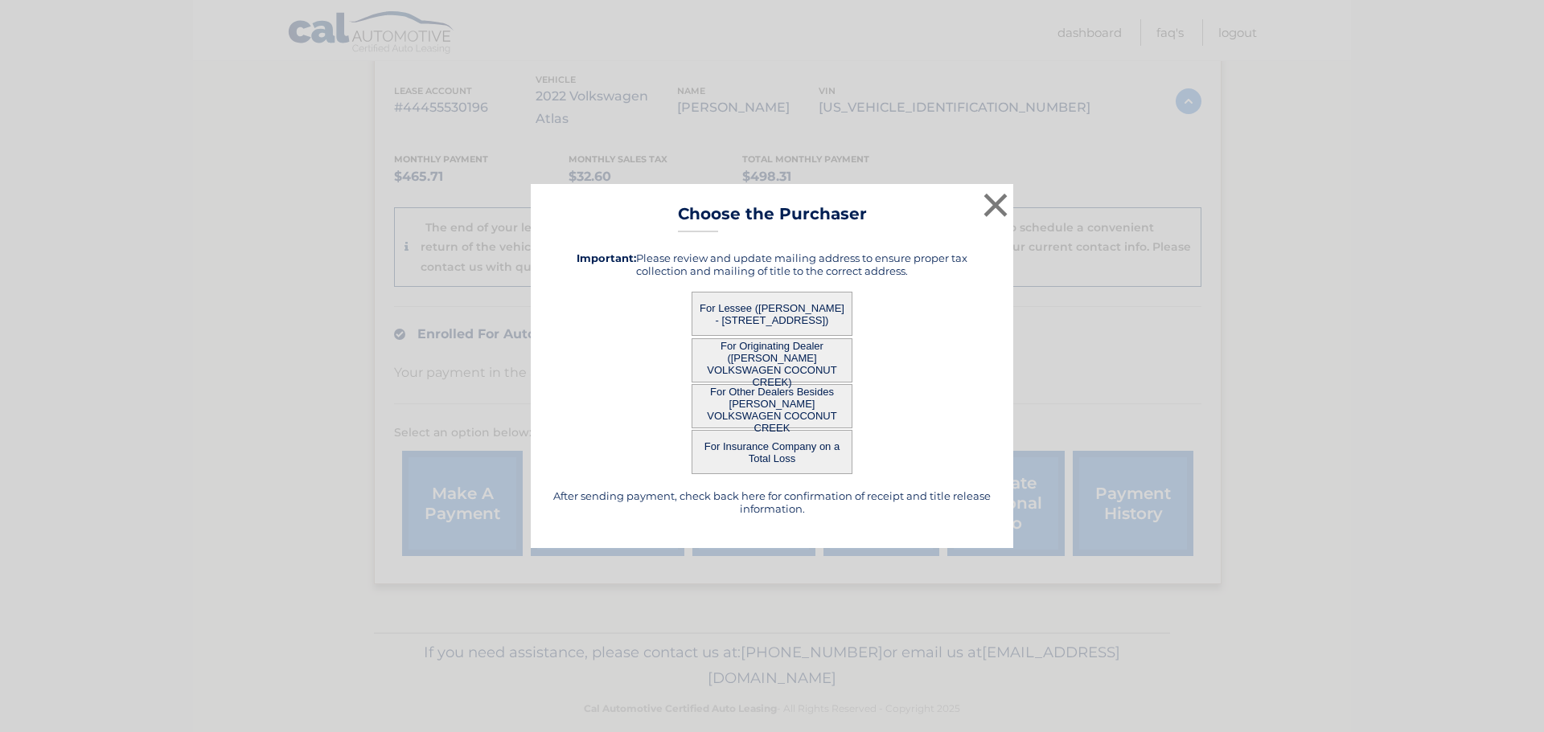
click at [782, 364] on button "For Originating Dealer ([PERSON_NAME] VOLKSWAGEN COCONUT CREEK)" at bounding box center [771, 360] width 161 height 44
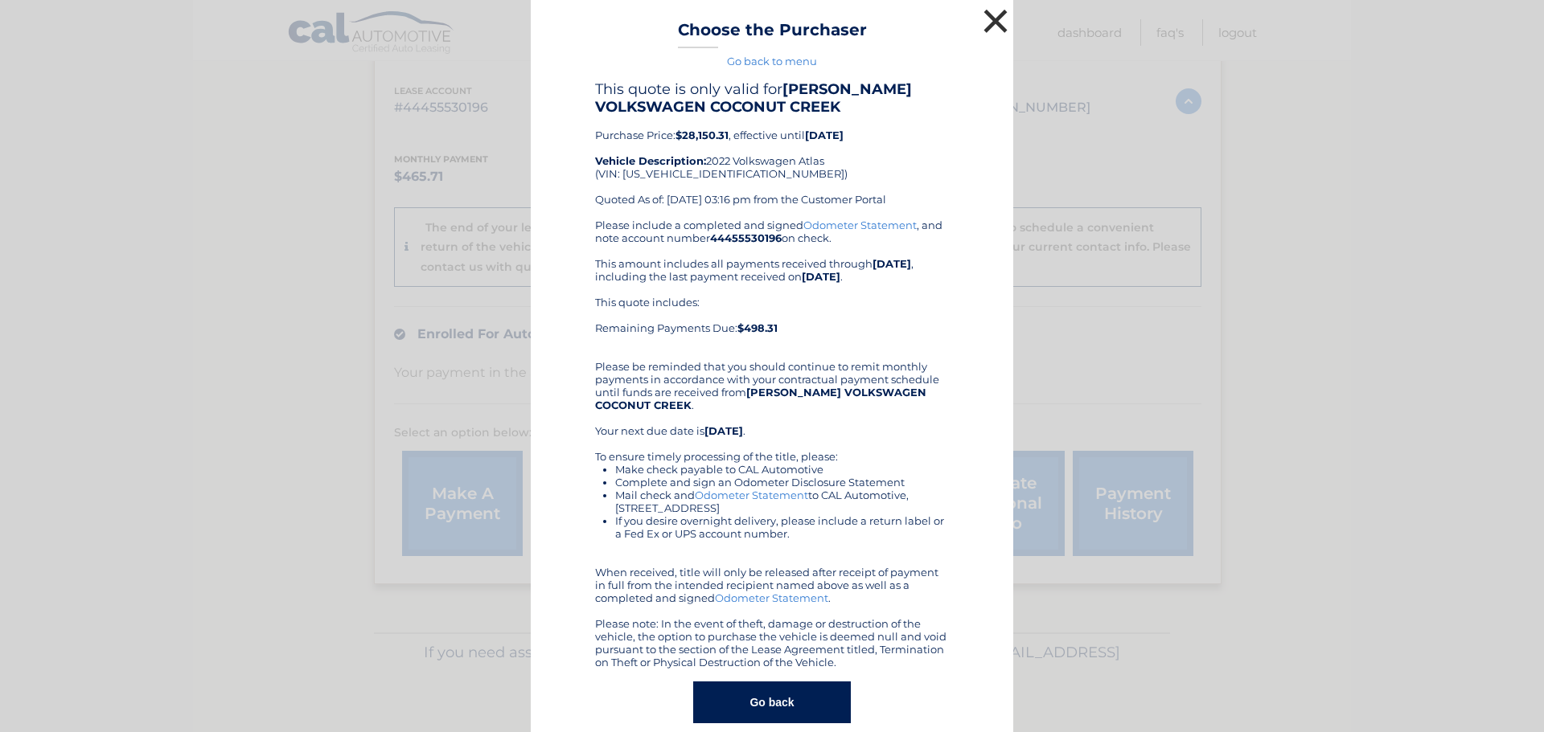
click at [987, 12] on button "×" at bounding box center [995, 21] width 32 height 32
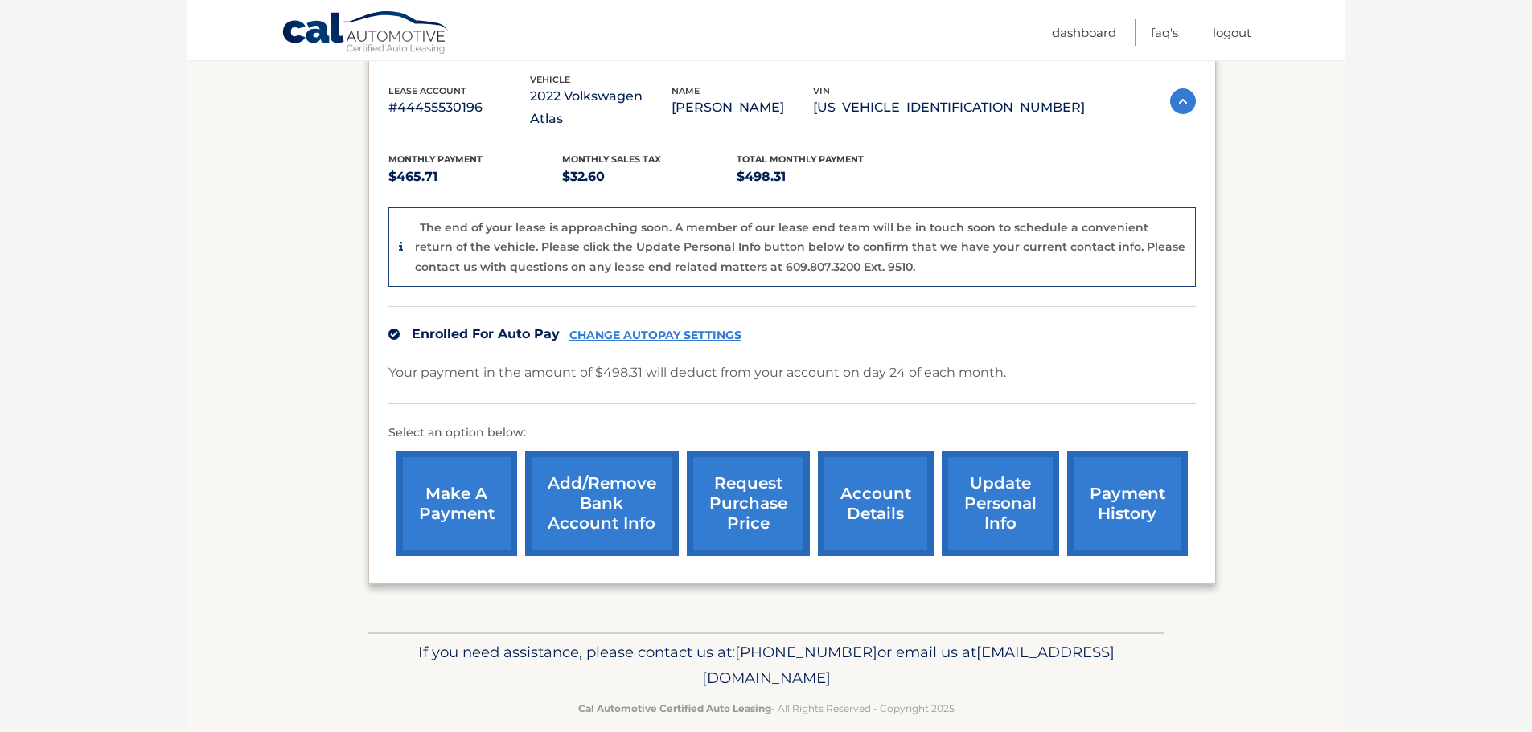
click at [754, 489] on link "request purchase price" at bounding box center [748, 503] width 123 height 105
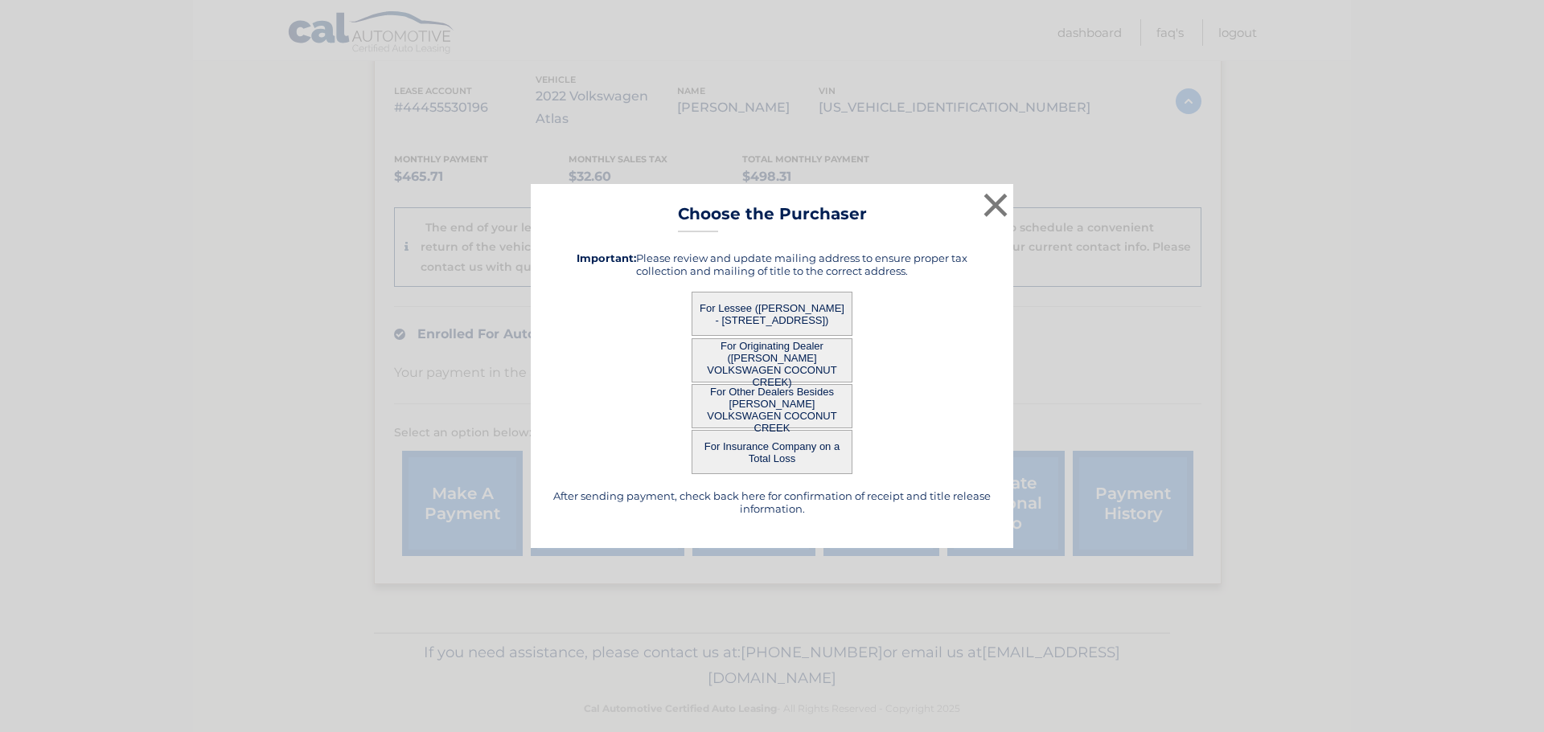
click at [759, 408] on button "For Other Dealers Besides [PERSON_NAME] VOLKSWAGEN COCONUT CREEK" at bounding box center [771, 406] width 161 height 44
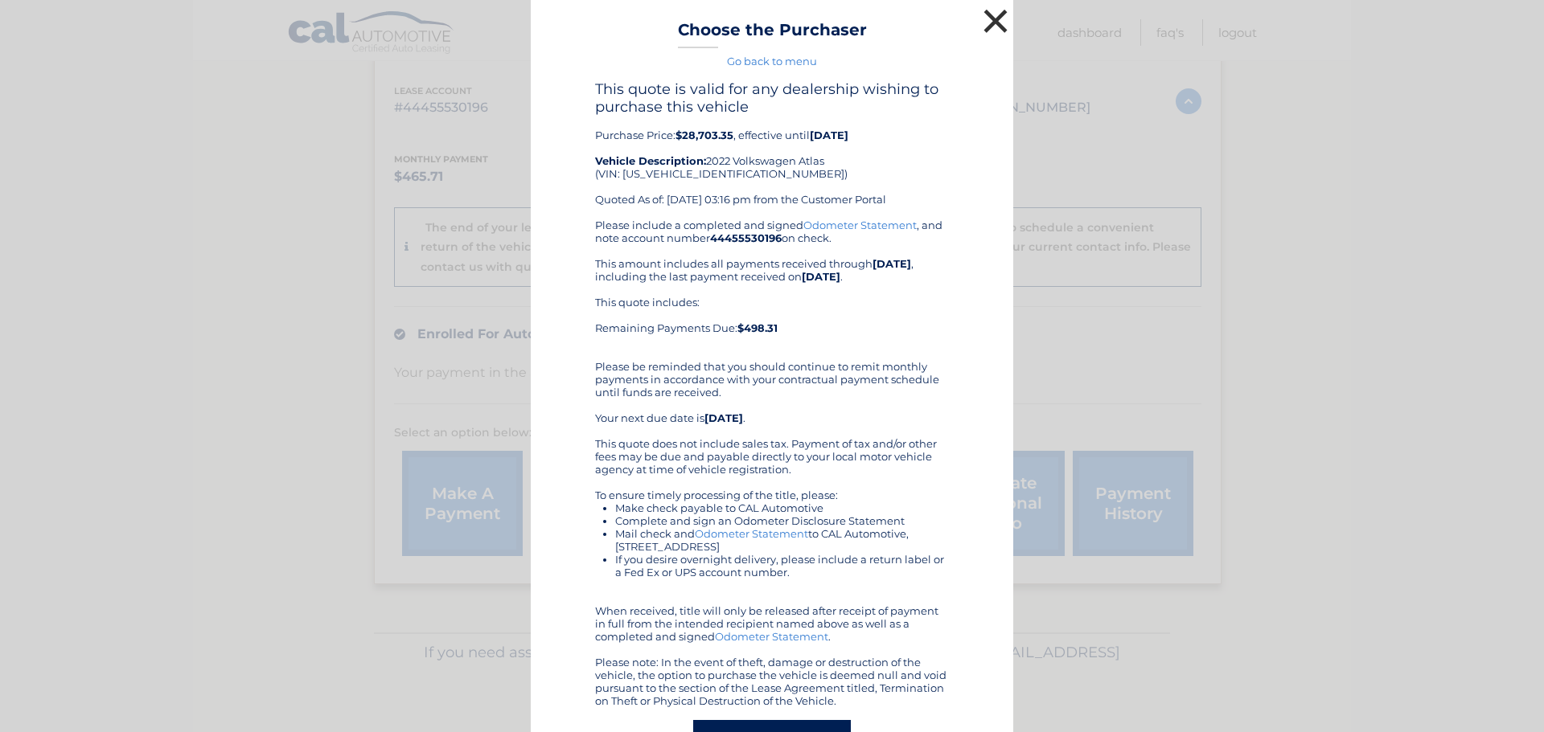
click at [990, 17] on button "×" at bounding box center [995, 21] width 32 height 32
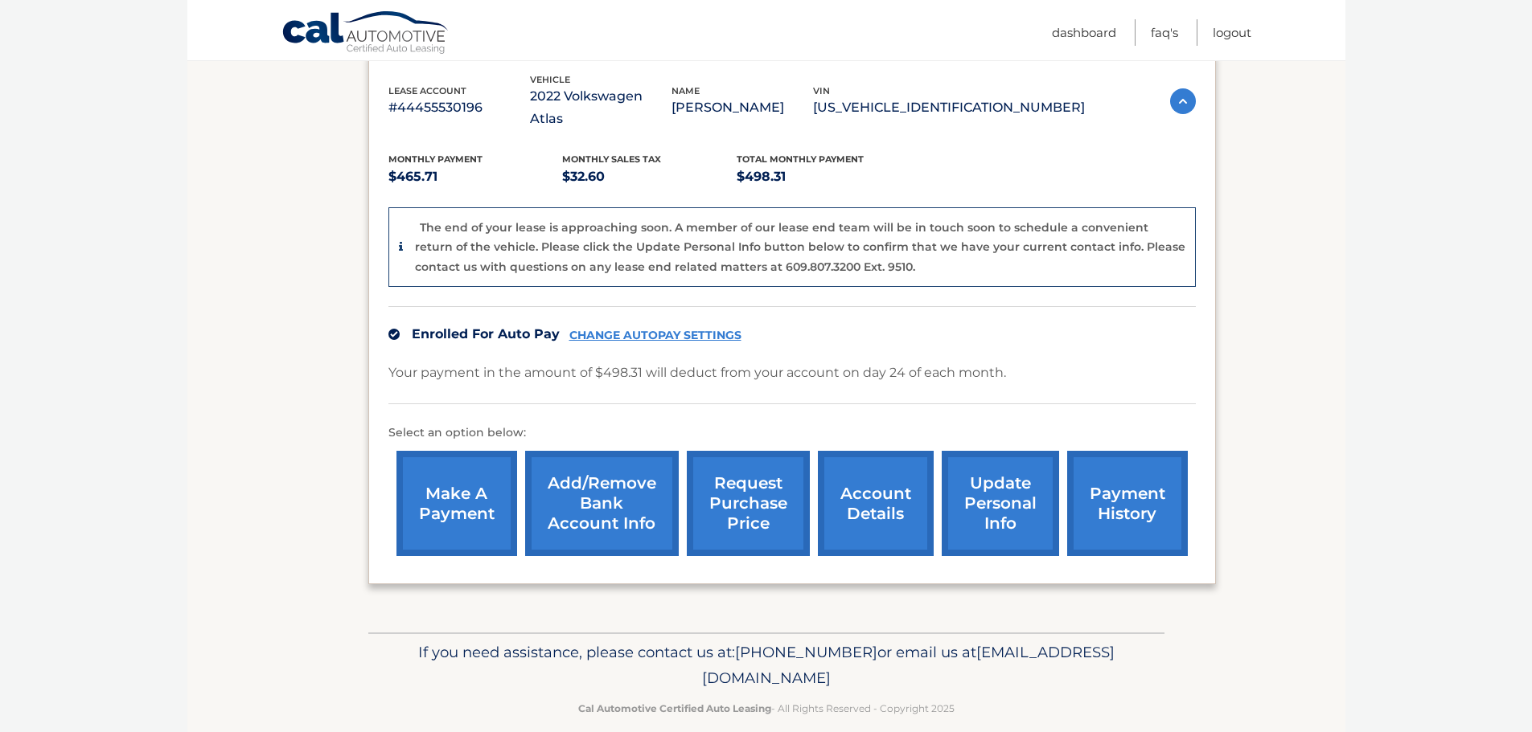
click at [742, 492] on link "request purchase price" at bounding box center [748, 503] width 123 height 105
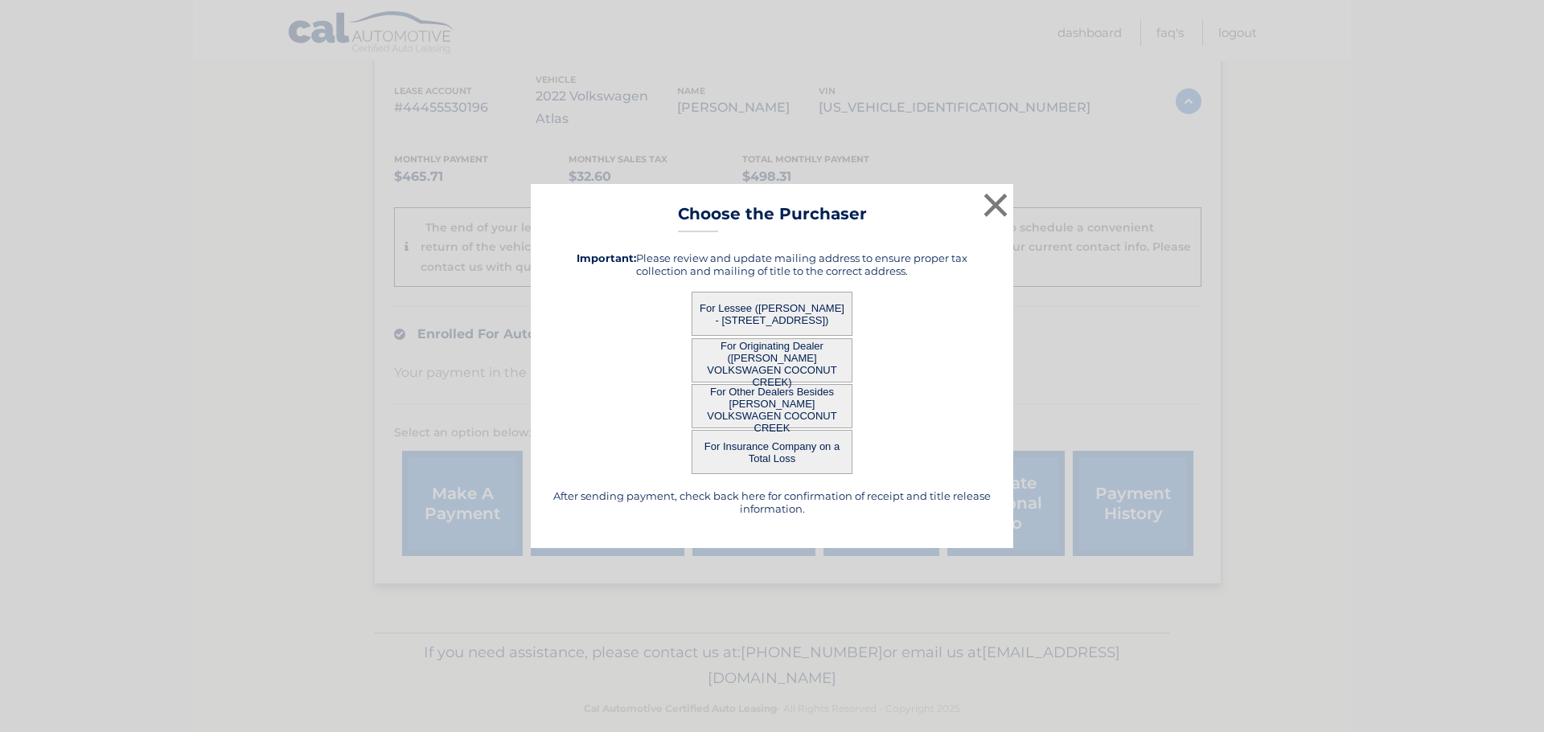
click at [751, 346] on button "For Originating Dealer ([PERSON_NAME] VOLKSWAGEN COCONUT CREEK)" at bounding box center [771, 360] width 161 height 44
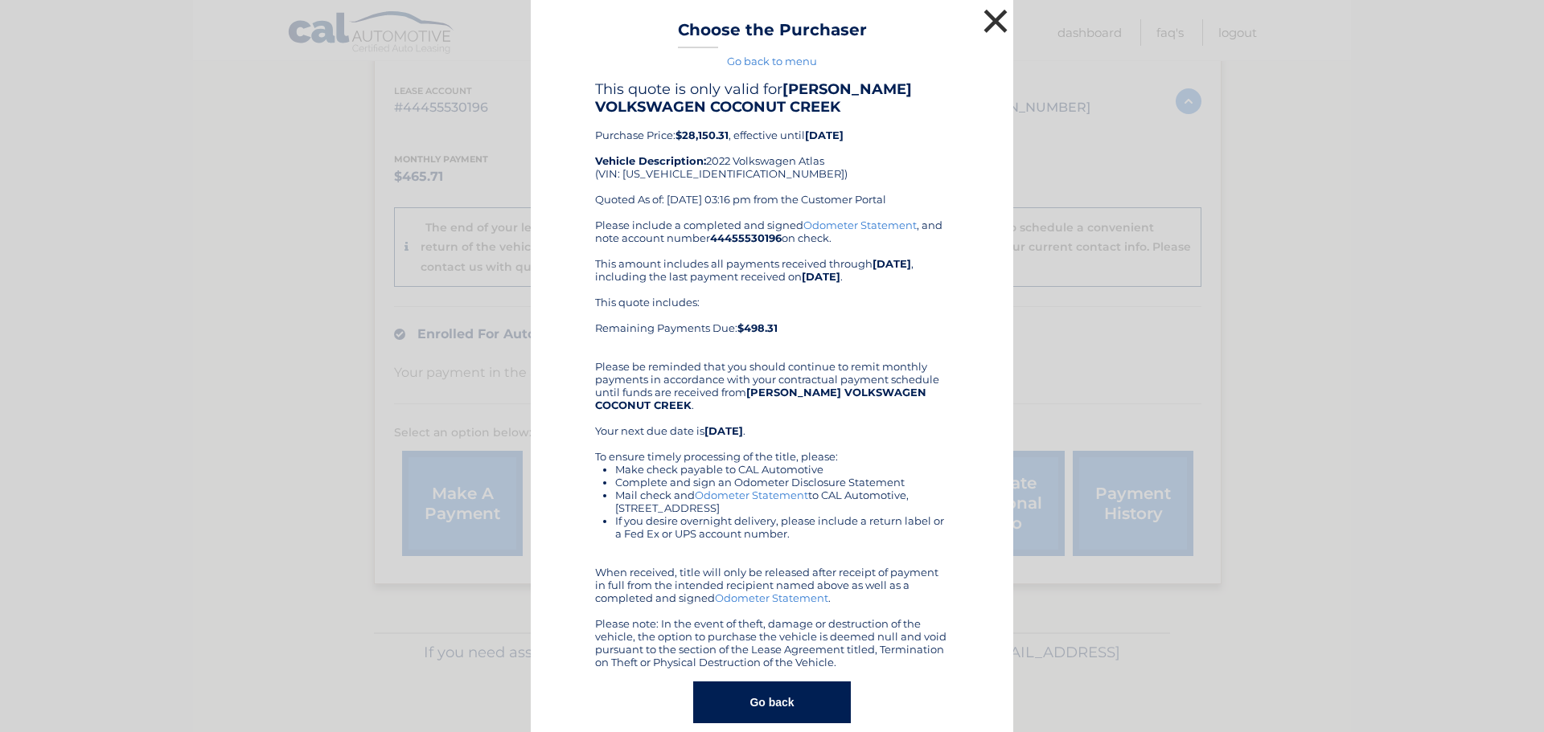
click at [995, 18] on button "×" at bounding box center [995, 21] width 32 height 32
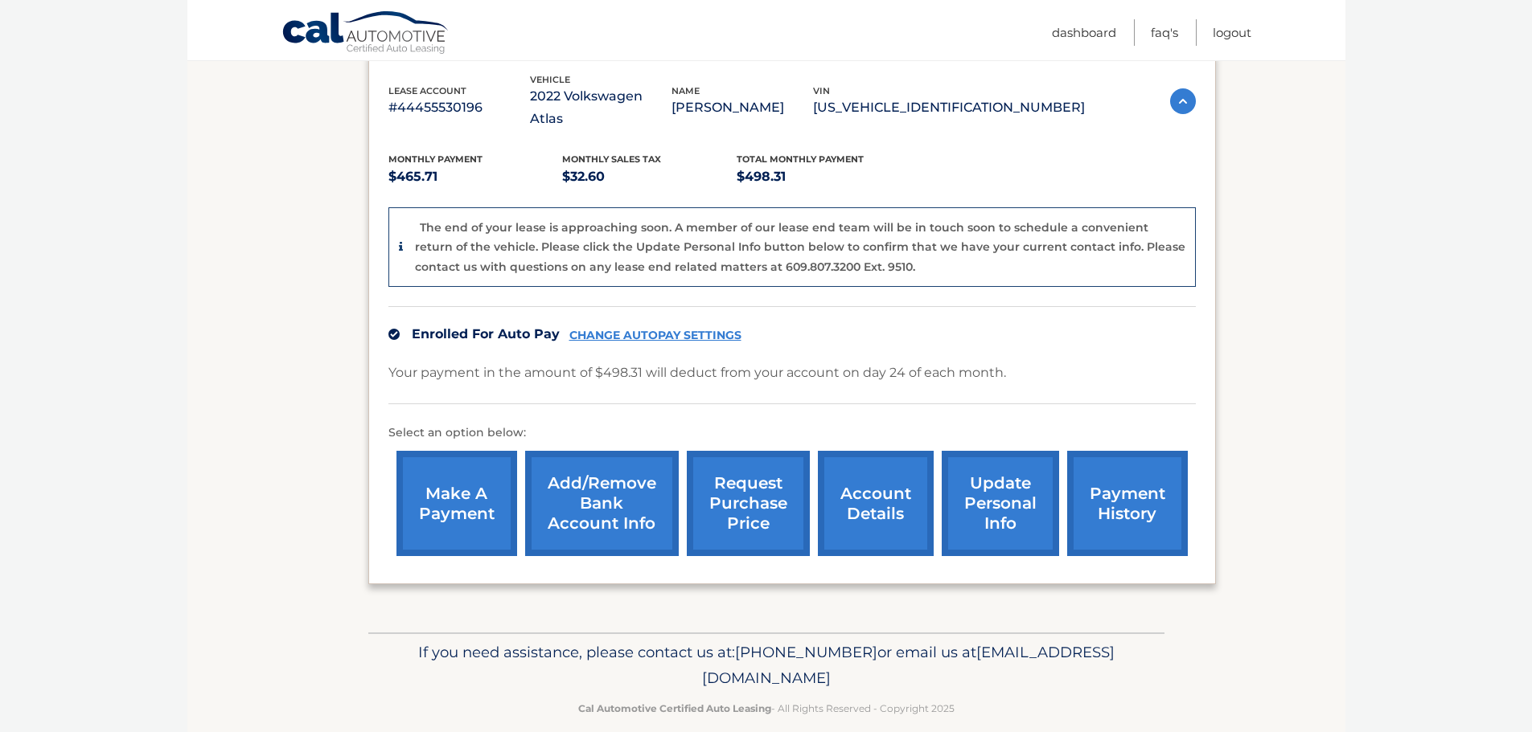
click at [754, 487] on link "request purchase price" at bounding box center [748, 503] width 123 height 105
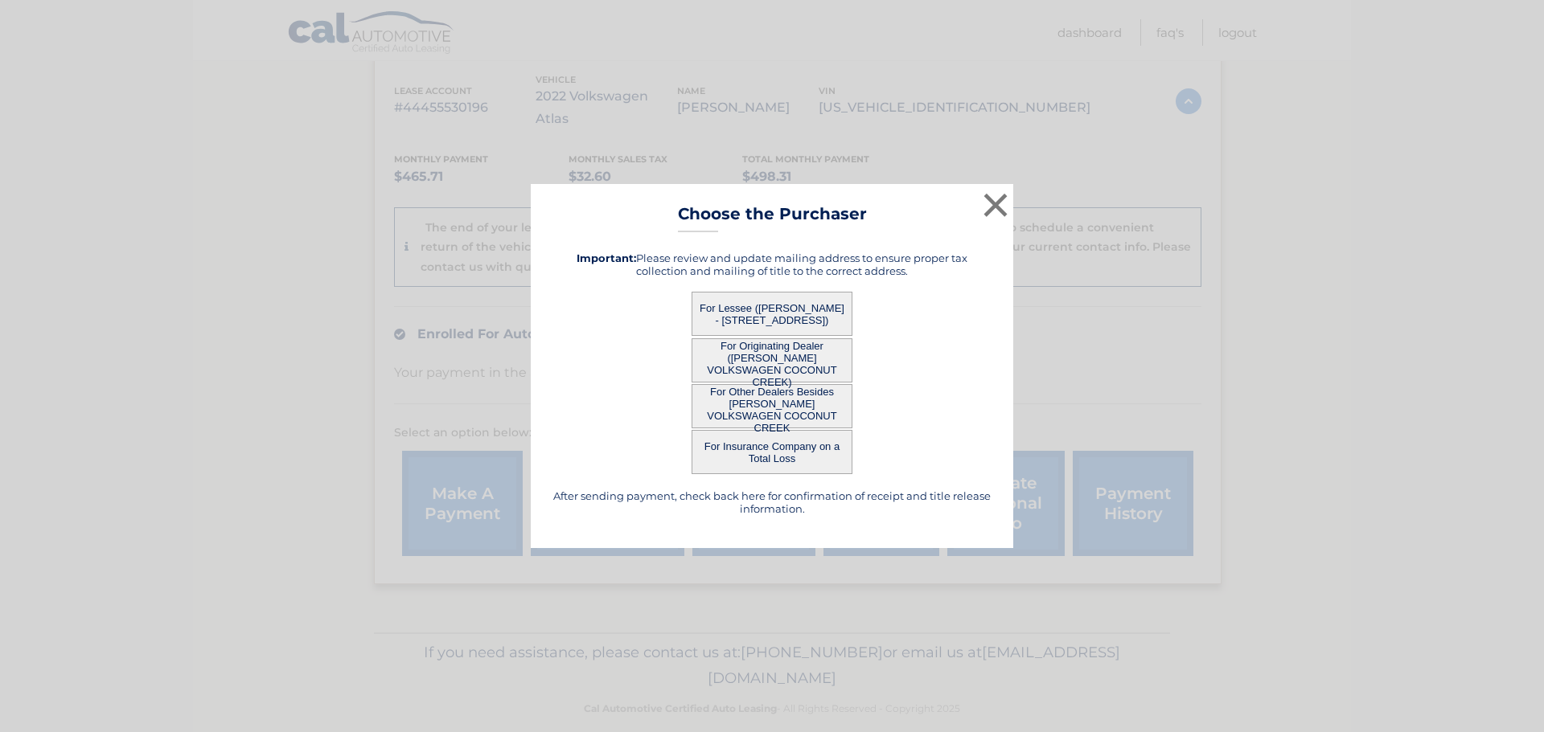
click at [770, 304] on button "For Lessee ([PERSON_NAME] - [STREET_ADDRESS])" at bounding box center [771, 314] width 161 height 44
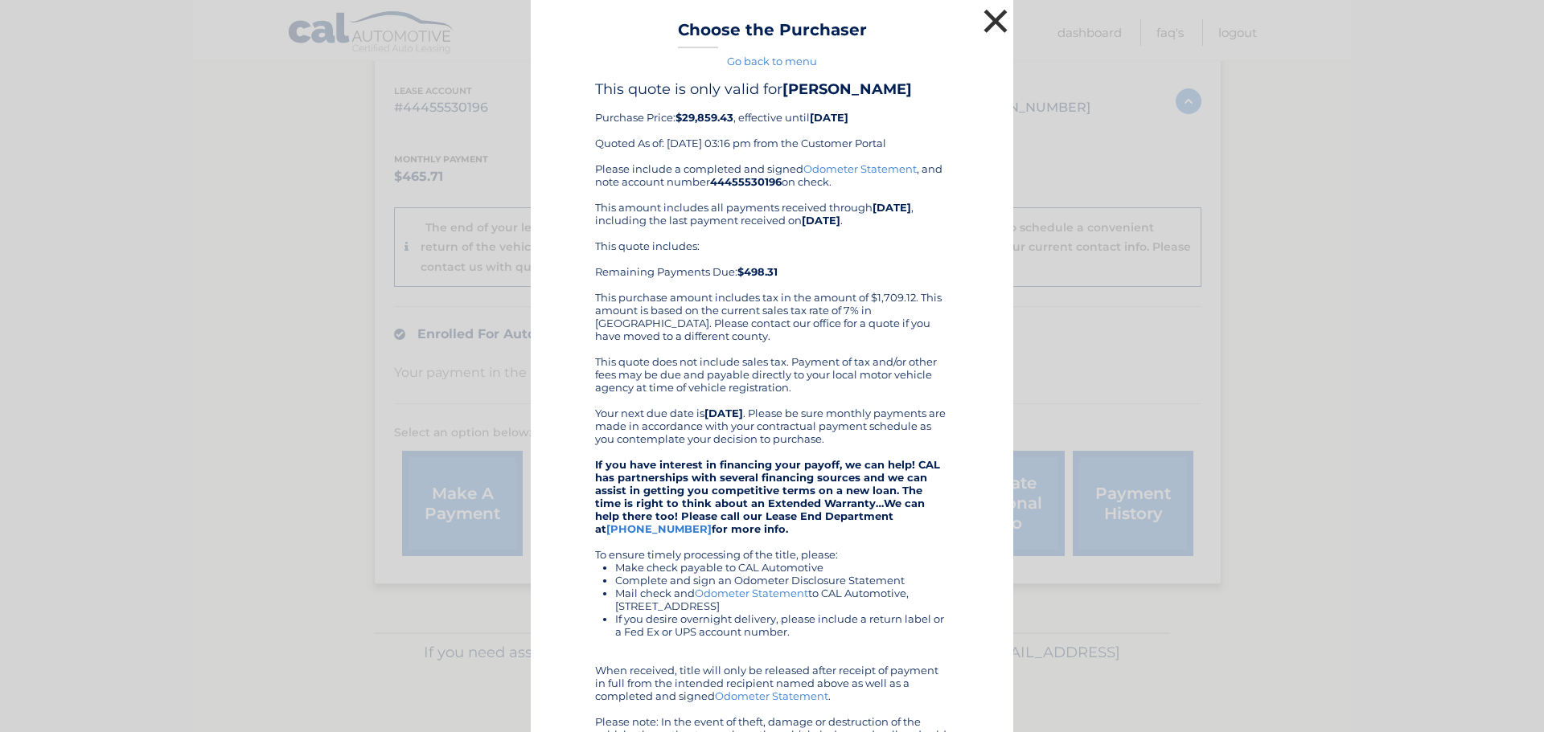
click at [985, 20] on button "×" at bounding box center [995, 21] width 32 height 32
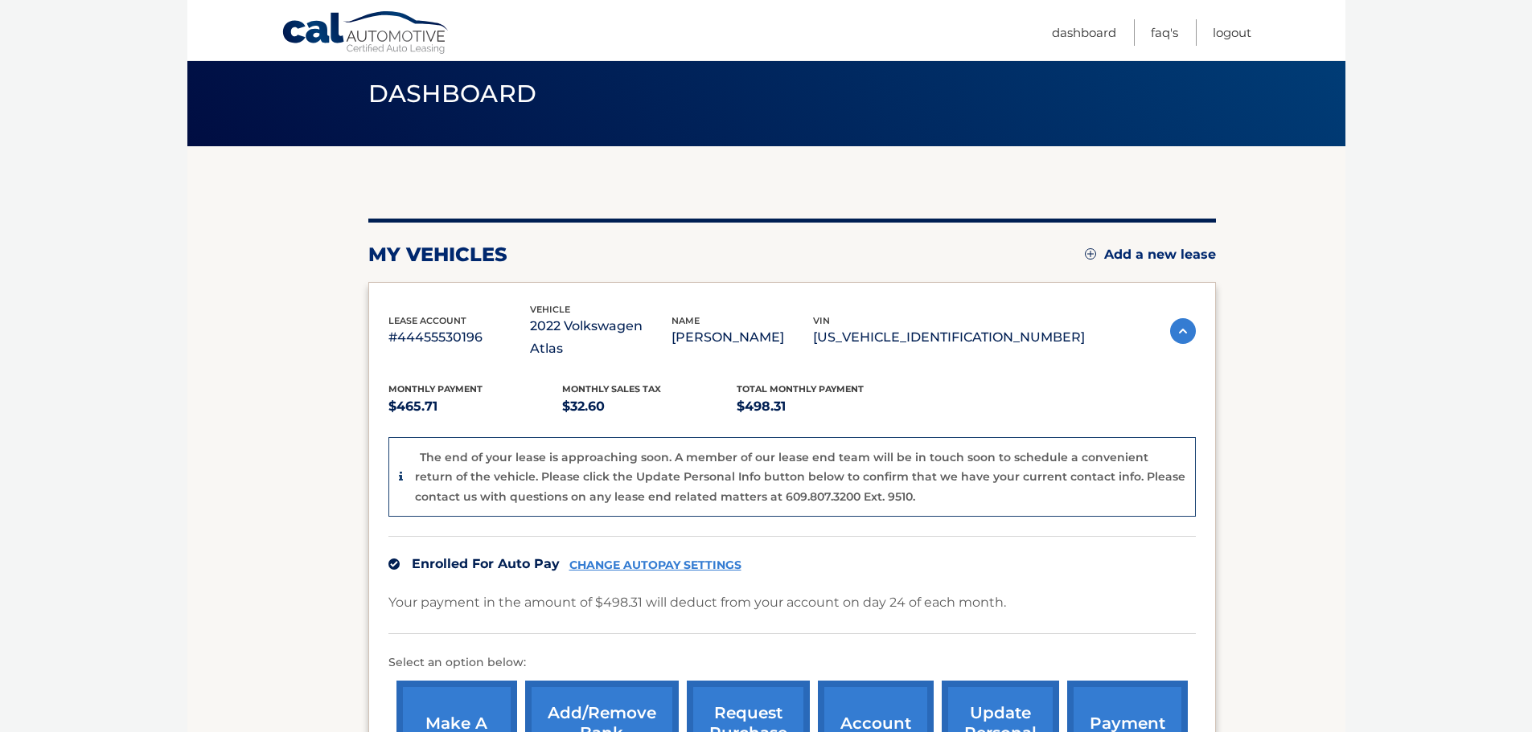
scroll to position [0, 0]
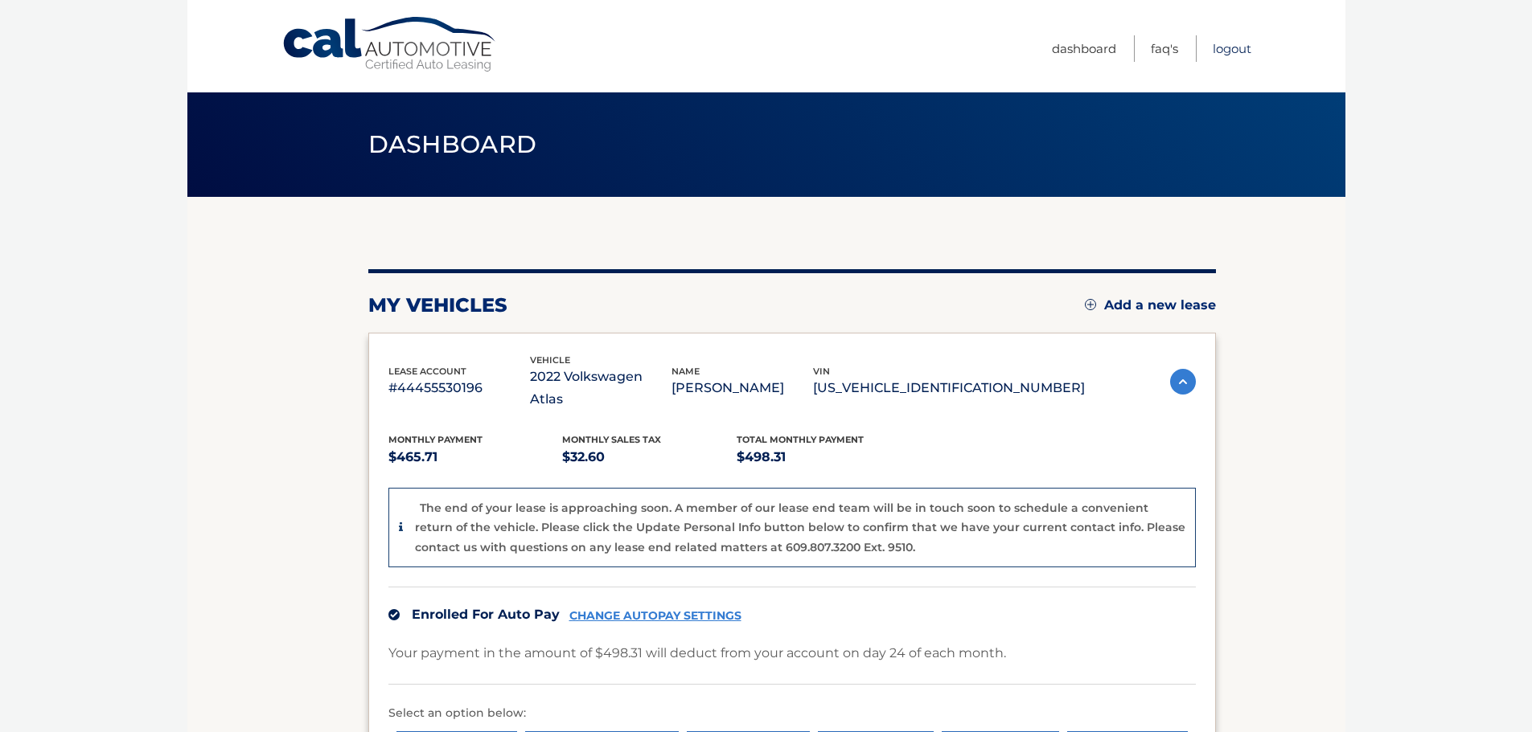
click at [1244, 54] on link "Logout" at bounding box center [1231, 48] width 39 height 27
